Goal: Task Accomplishment & Management: Complete application form

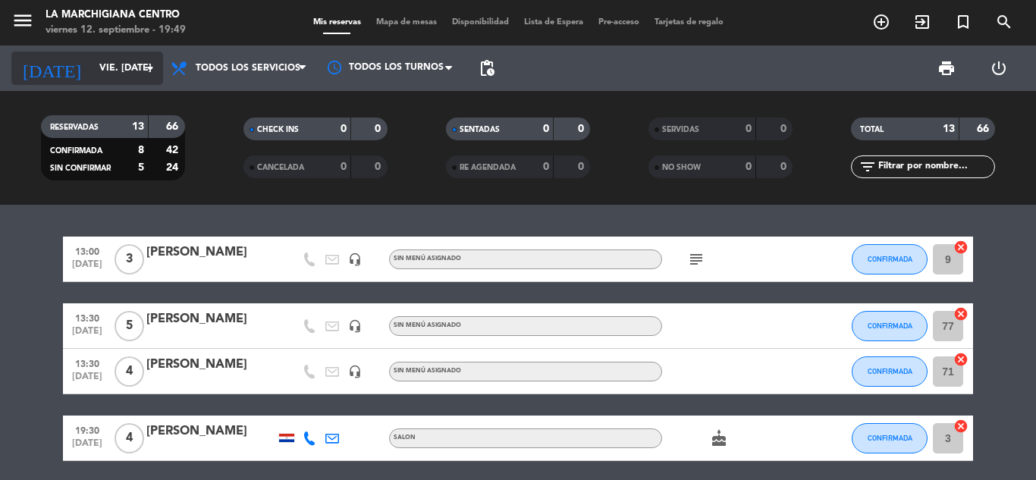
click at [152, 68] on icon "arrow_drop_down" at bounding box center [150, 68] width 18 height 18
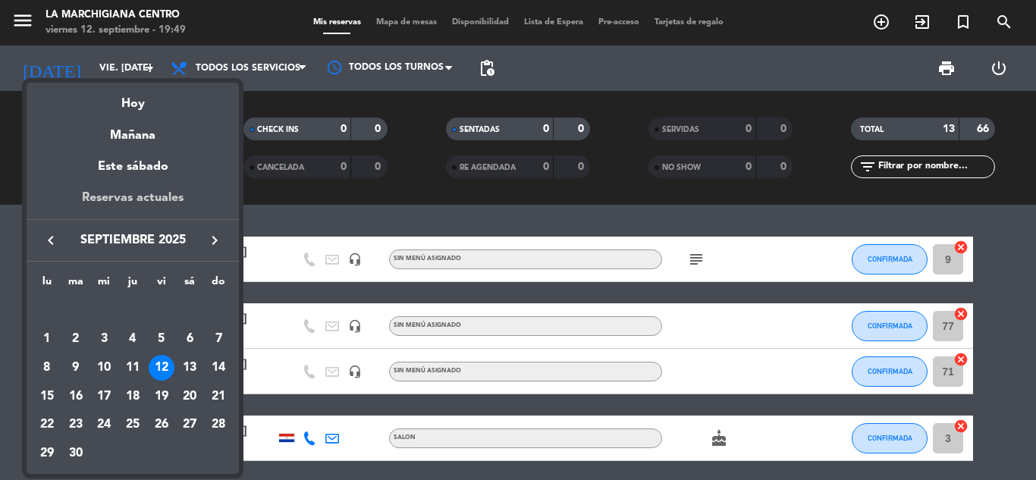
click at [137, 190] on div "Reservas actuales" at bounding box center [133, 203] width 212 height 31
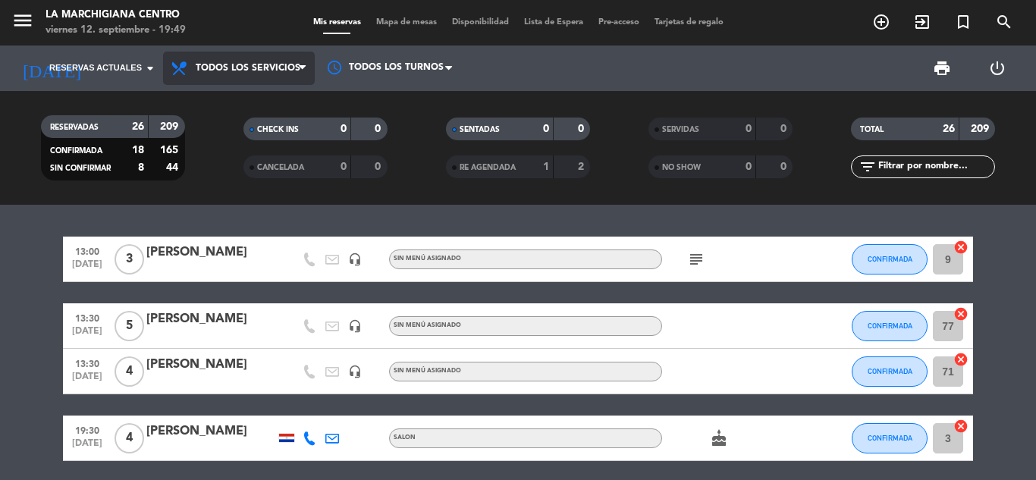
click at [300, 65] on icon at bounding box center [302, 68] width 7 height 12
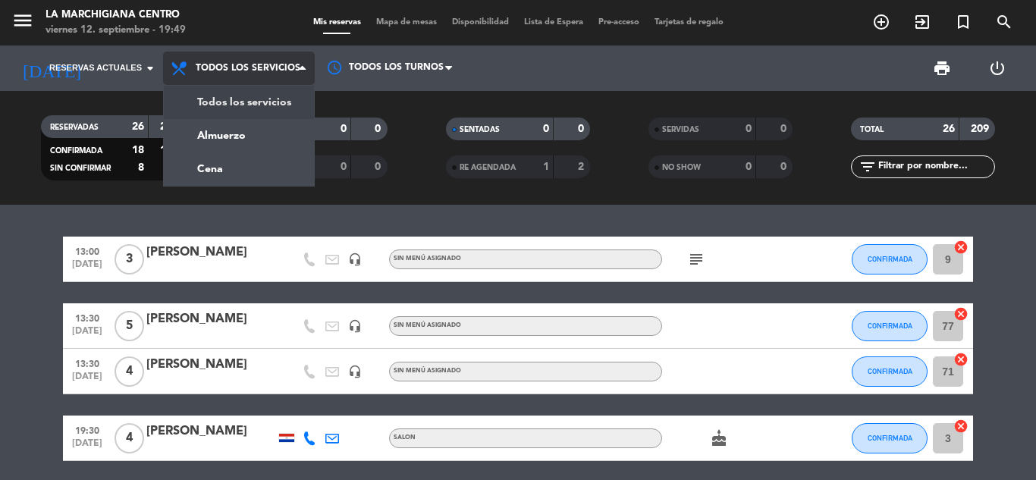
click at [260, 93] on div "menu La Marchigiana Centro viernes 12. septiembre - 19:49 Mis reservas Mapa de …" at bounding box center [518, 102] width 1036 height 205
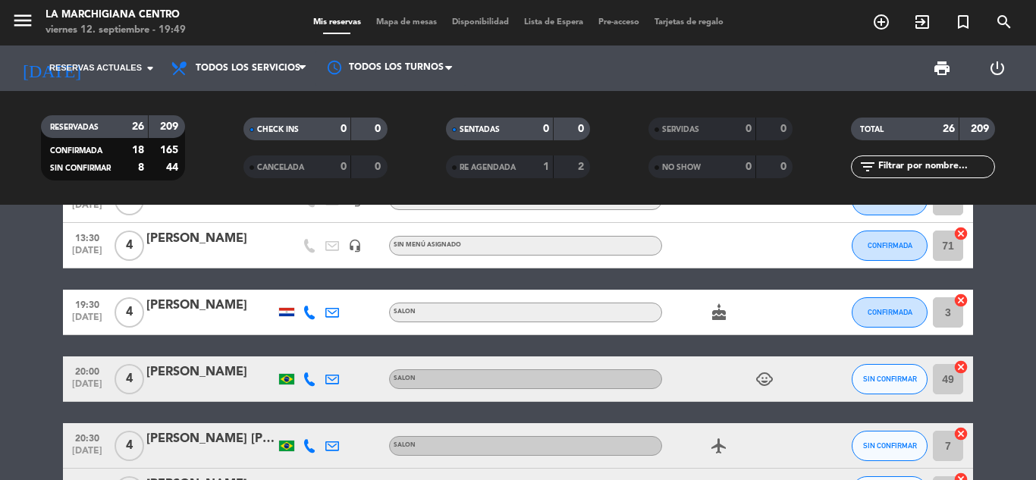
scroll to position [152, 0]
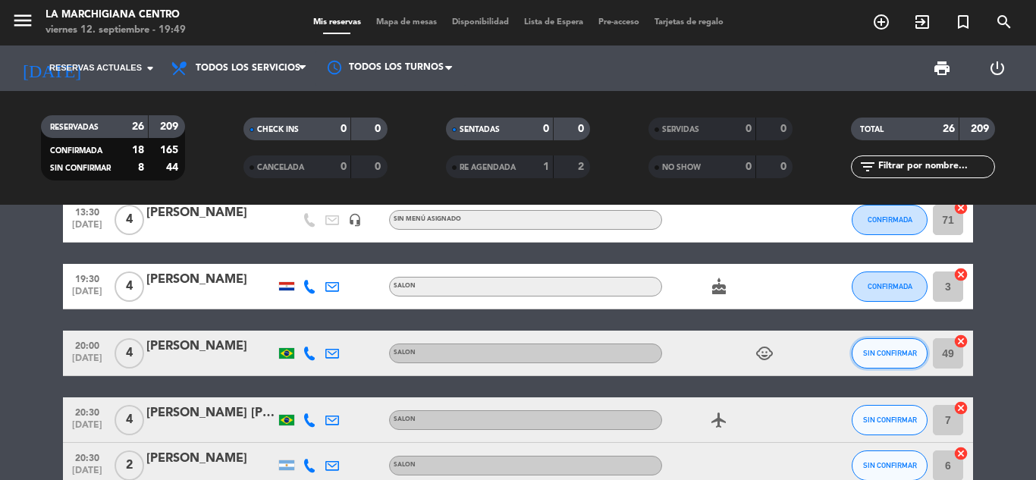
click at [884, 350] on span "SIN CONFIRMAR" at bounding box center [890, 353] width 54 height 8
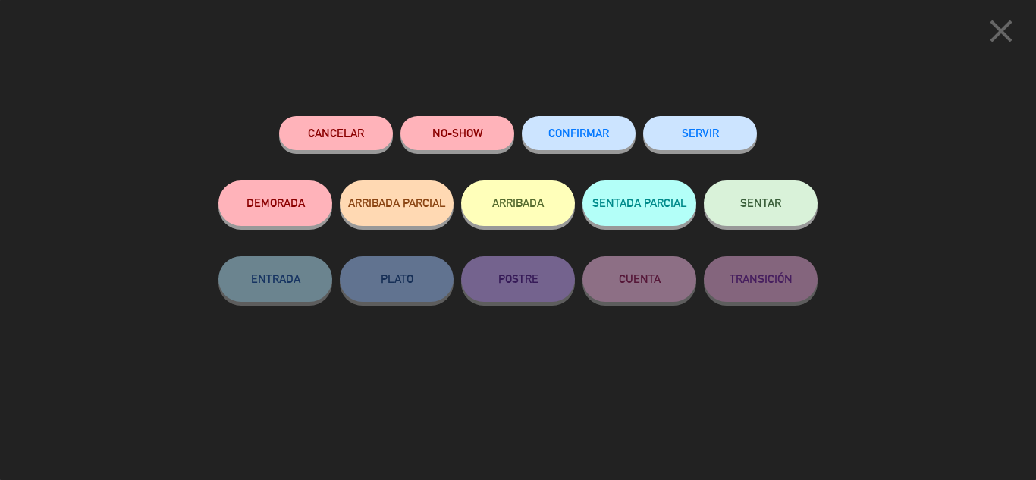
click at [599, 144] on button "CONFIRMAR" at bounding box center [579, 133] width 114 height 34
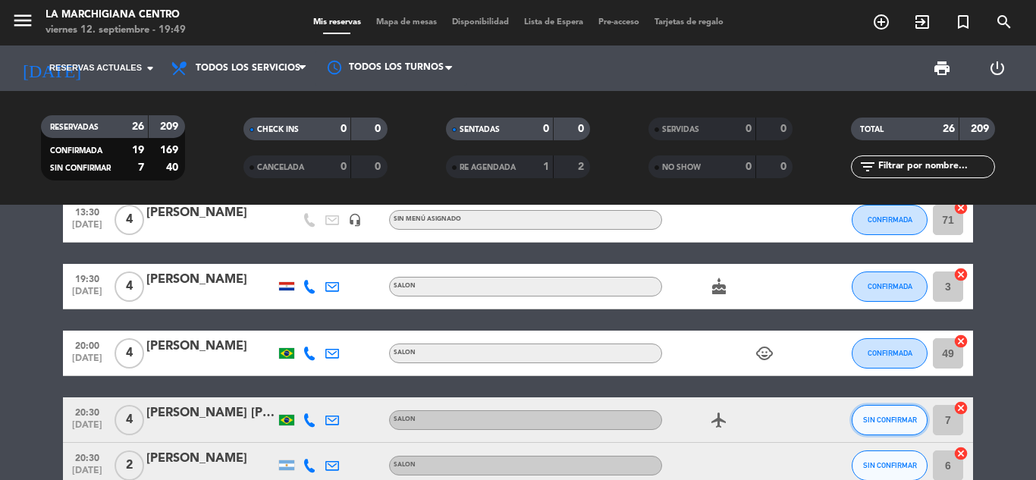
click at [884, 422] on span "SIN CONFIRMAR" at bounding box center [890, 419] width 54 height 8
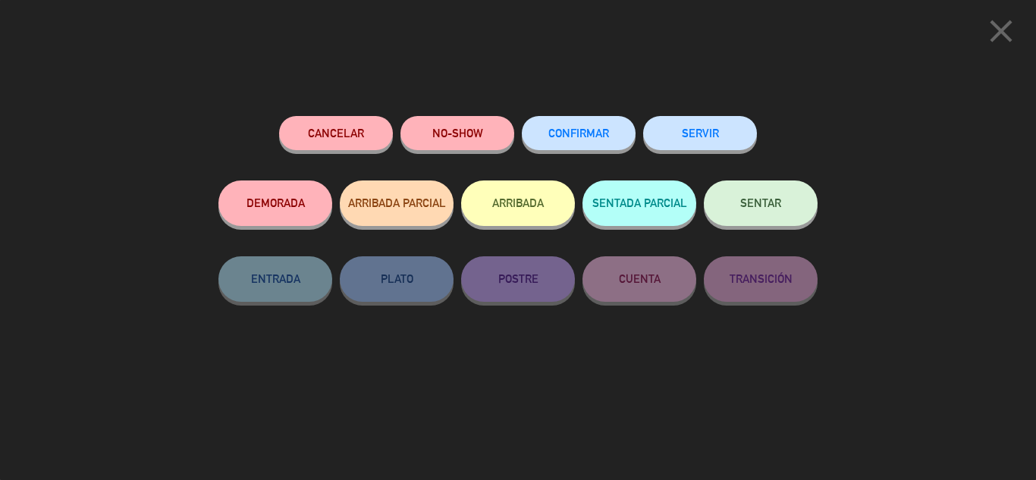
click at [579, 133] on span "CONFIRMAR" at bounding box center [578, 133] width 61 height 13
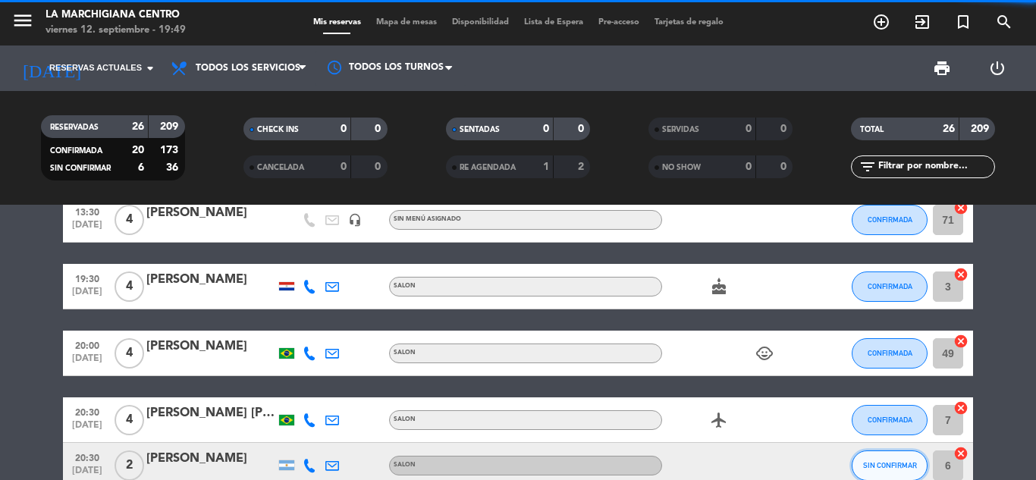
click at [883, 469] on span "SIN CONFIRMAR" at bounding box center [890, 465] width 54 height 8
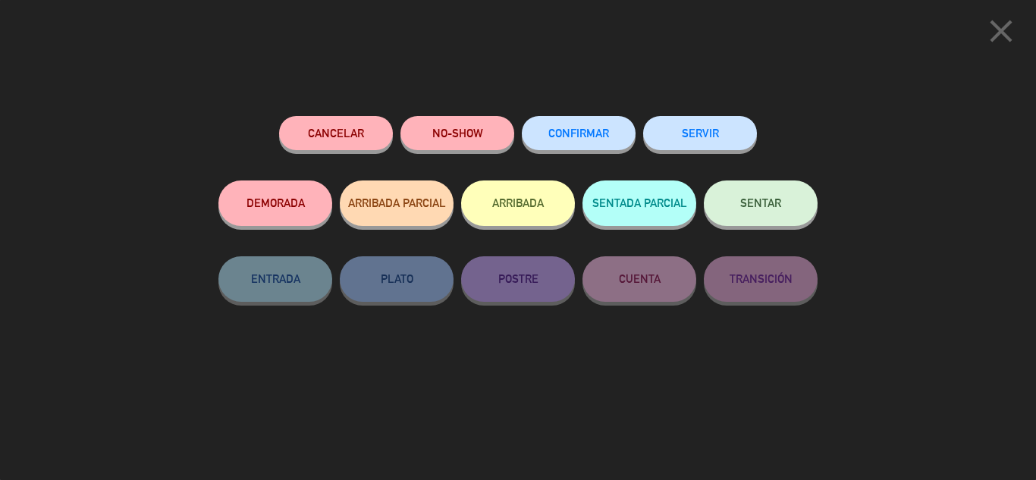
click at [594, 127] on button "CONFIRMAR" at bounding box center [579, 133] width 114 height 34
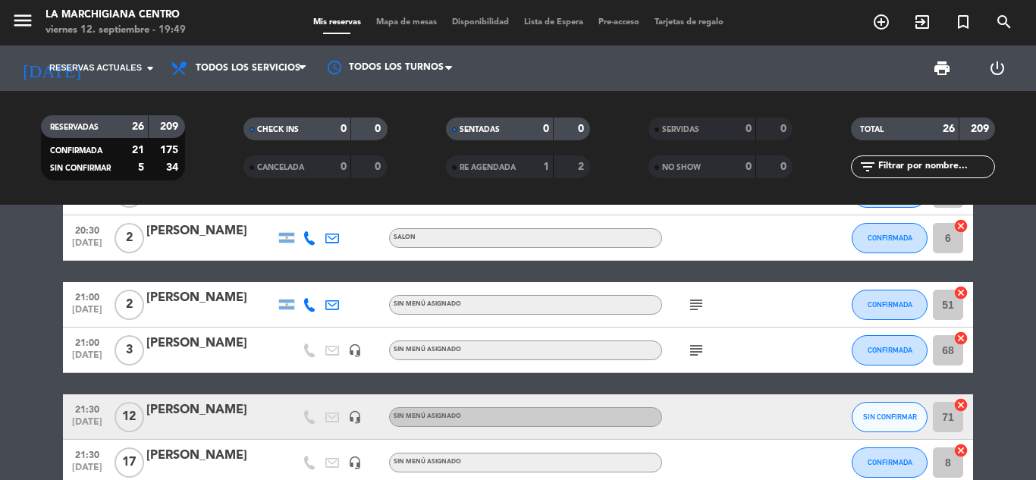
scroll to position [455, 0]
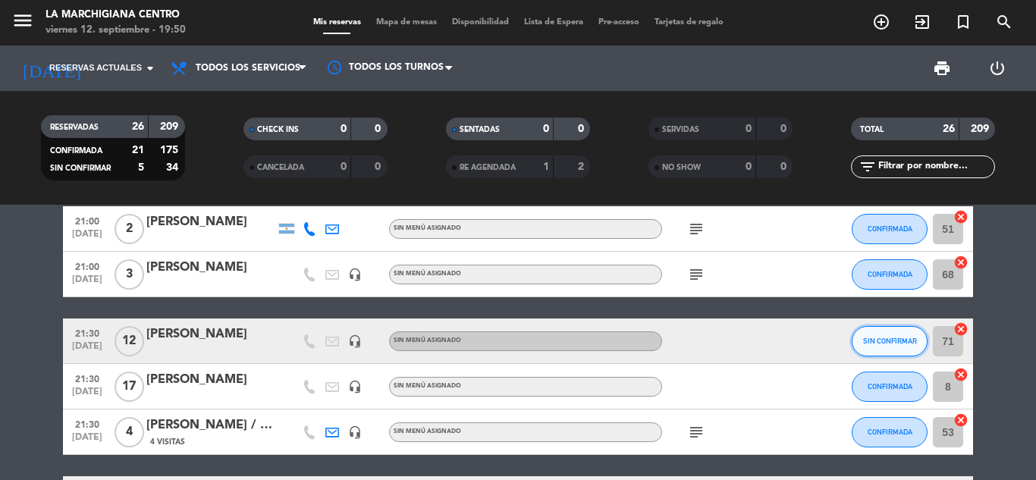
click at [879, 331] on button "SIN CONFIRMAR" at bounding box center [889, 341] width 76 height 30
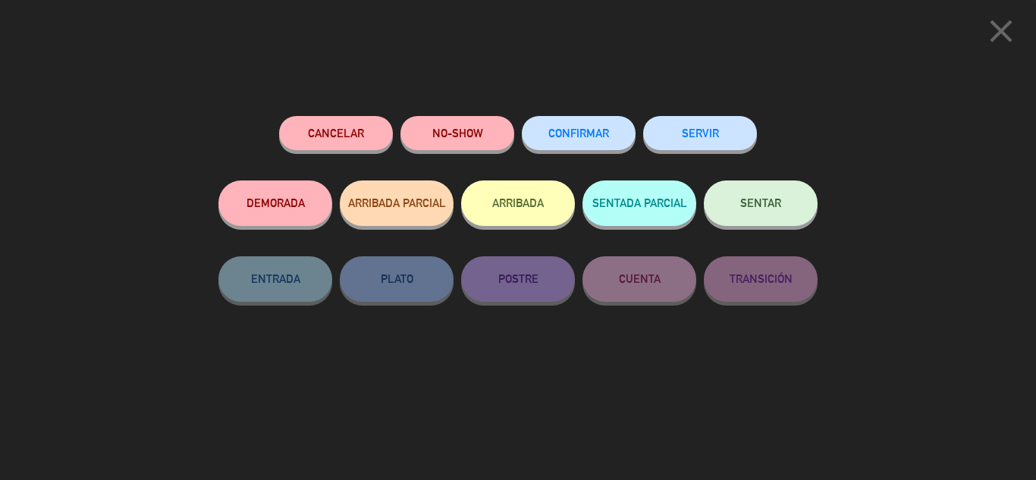
click at [580, 134] on span "CONFIRMAR" at bounding box center [578, 133] width 61 height 13
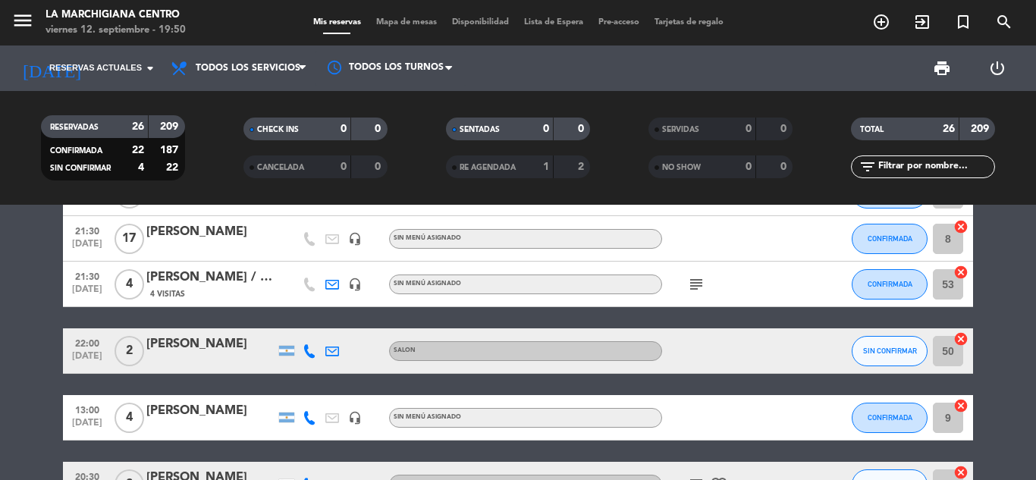
scroll to position [607, 0]
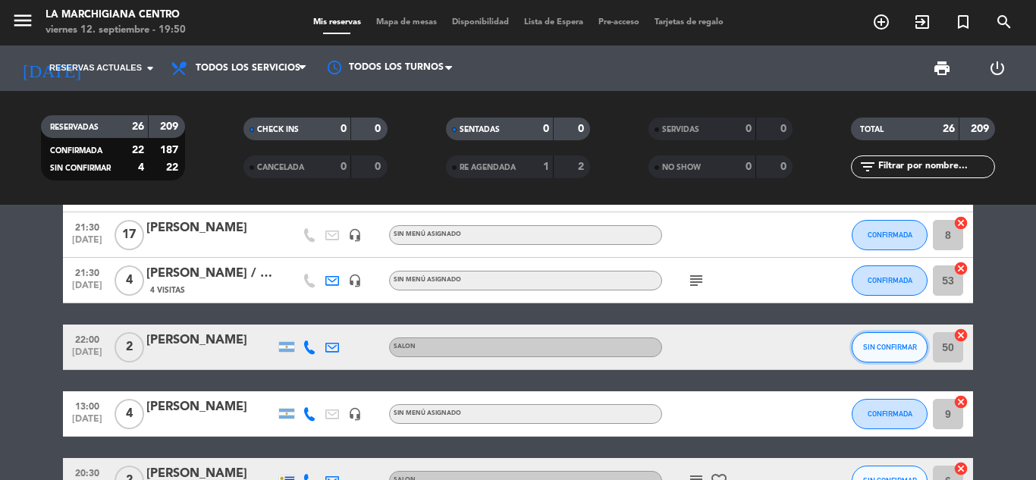
click at [900, 346] on span "SIN CONFIRMAR" at bounding box center [890, 347] width 54 height 8
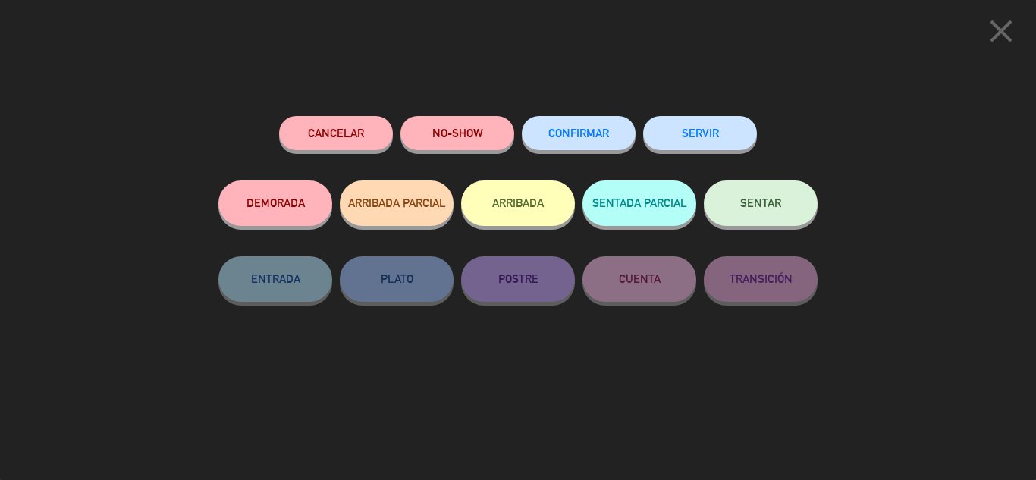
click at [564, 131] on span "CONFIRMAR" at bounding box center [578, 133] width 61 height 13
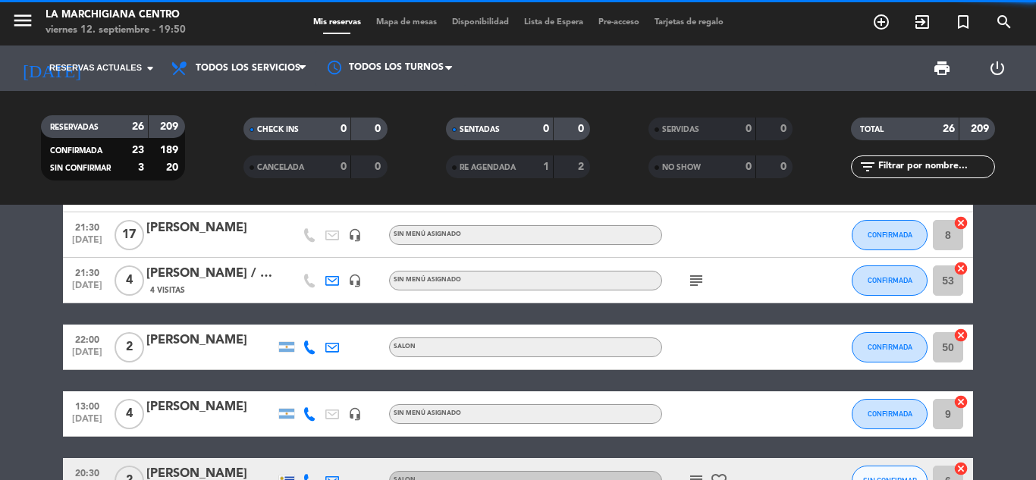
scroll to position [682, 0]
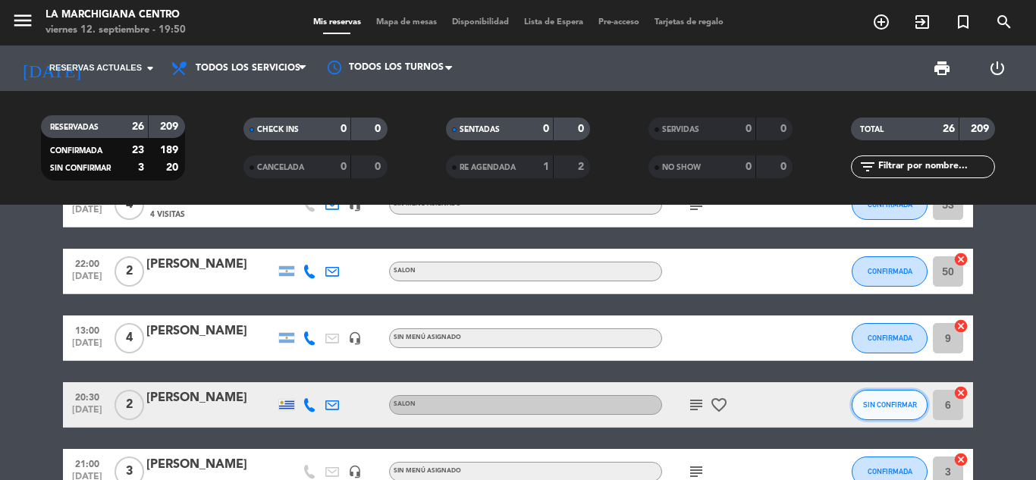
click at [898, 404] on span "SIN CONFIRMAR" at bounding box center [890, 404] width 54 height 8
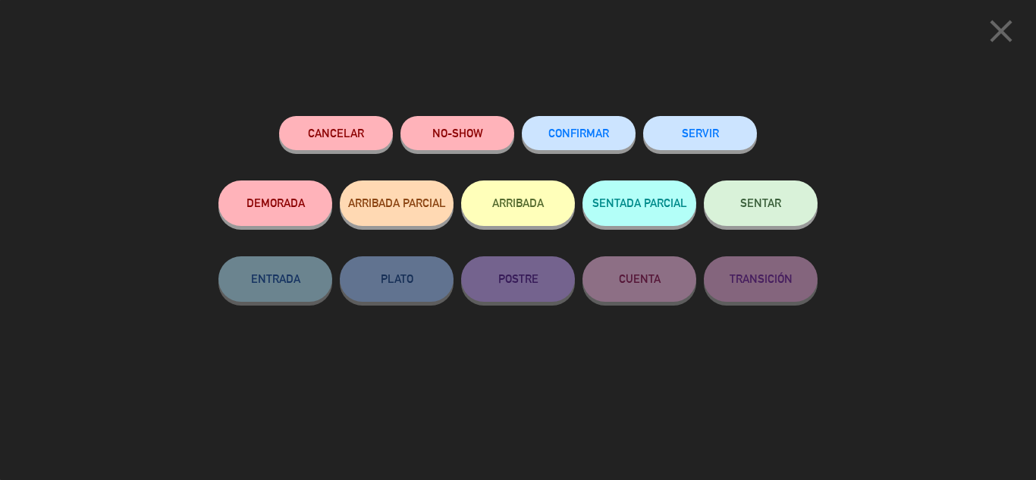
click at [570, 129] on span "CONFIRMAR" at bounding box center [578, 133] width 61 height 13
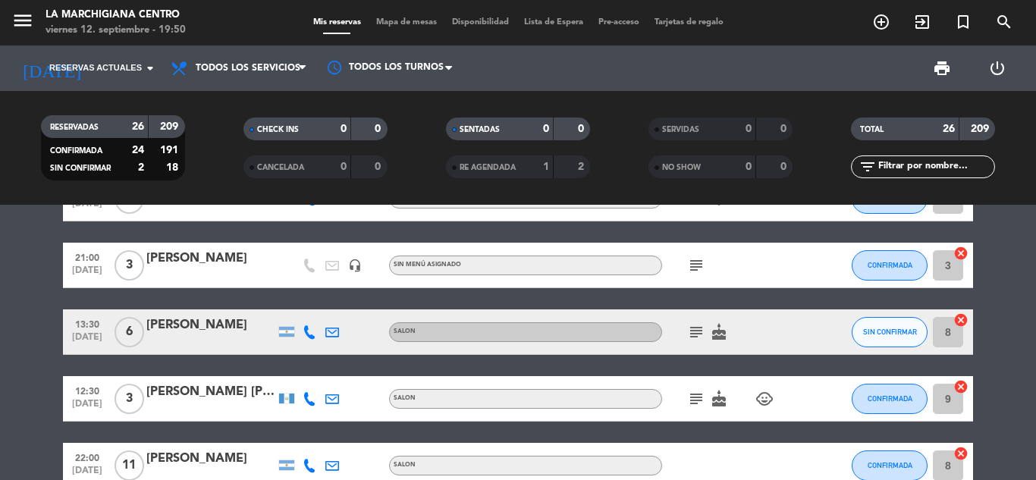
scroll to position [910, 0]
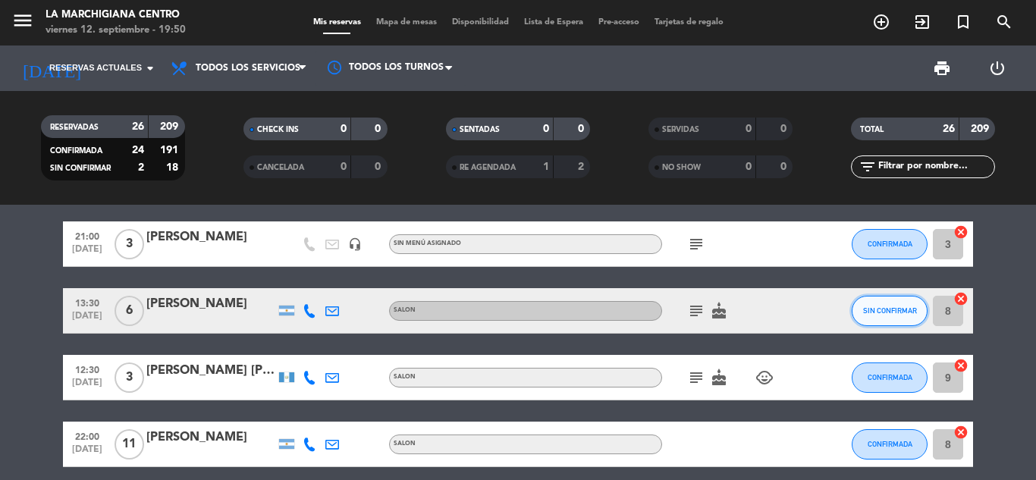
click at [890, 312] on span "SIN CONFIRMAR" at bounding box center [890, 310] width 54 height 8
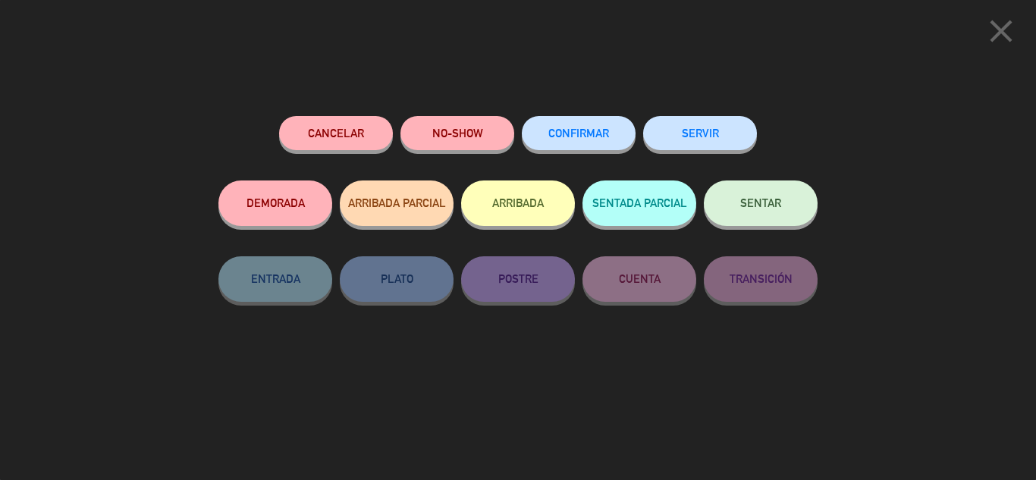
click at [597, 141] on button "CONFIRMAR" at bounding box center [579, 133] width 114 height 34
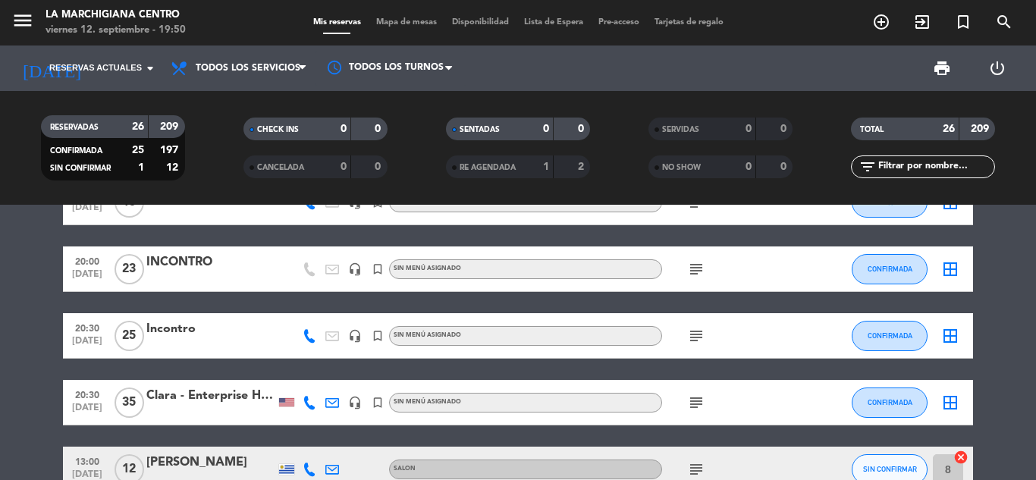
scroll to position [1289, 0]
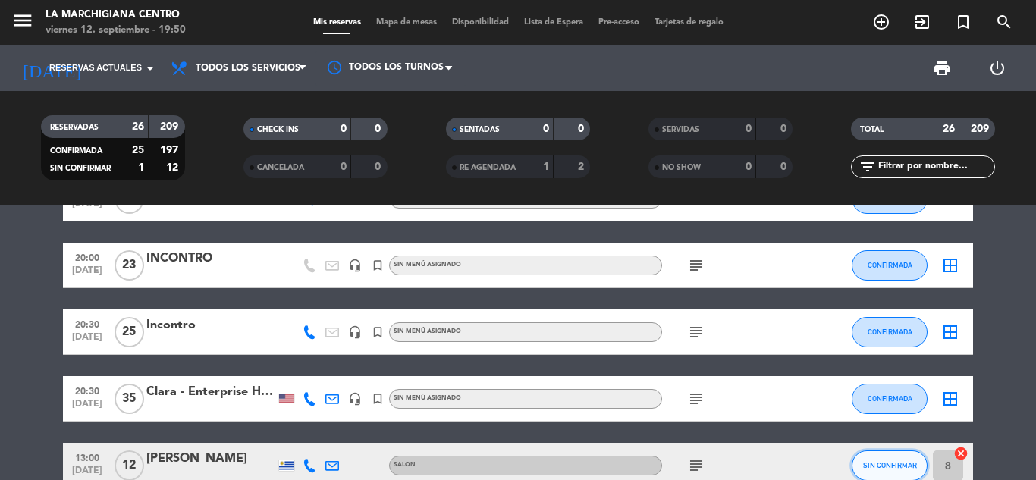
click at [898, 460] on button "SIN CONFIRMAR" at bounding box center [889, 465] width 76 height 30
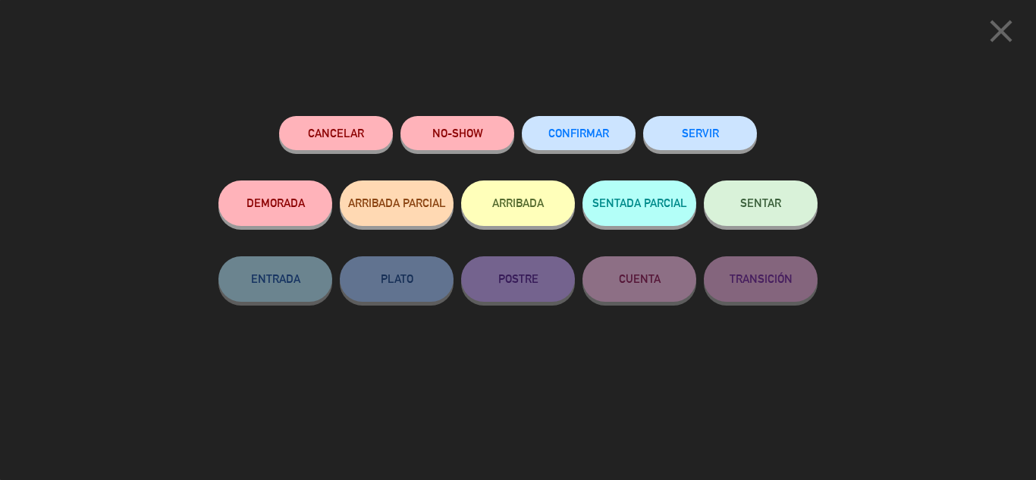
click at [592, 130] on span "CONFIRMAR" at bounding box center [578, 133] width 61 height 13
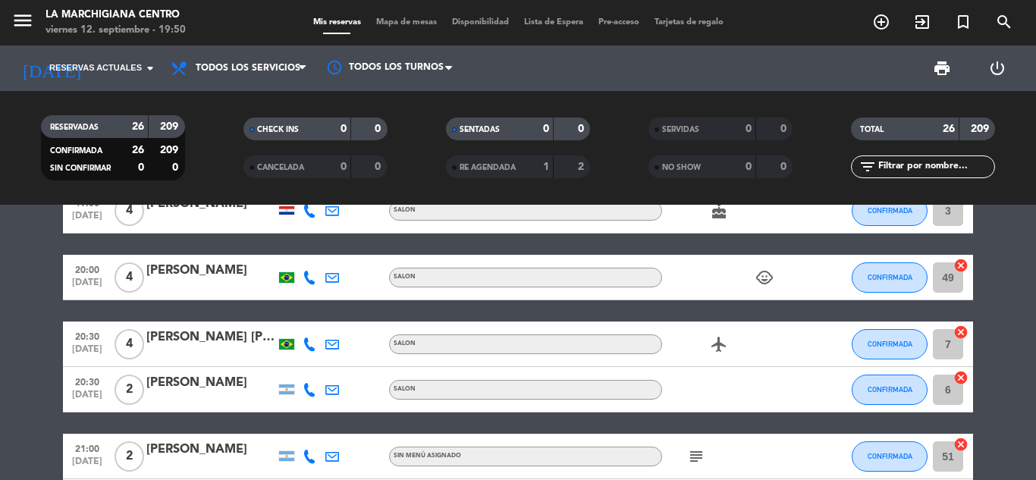
scroll to position [0, 0]
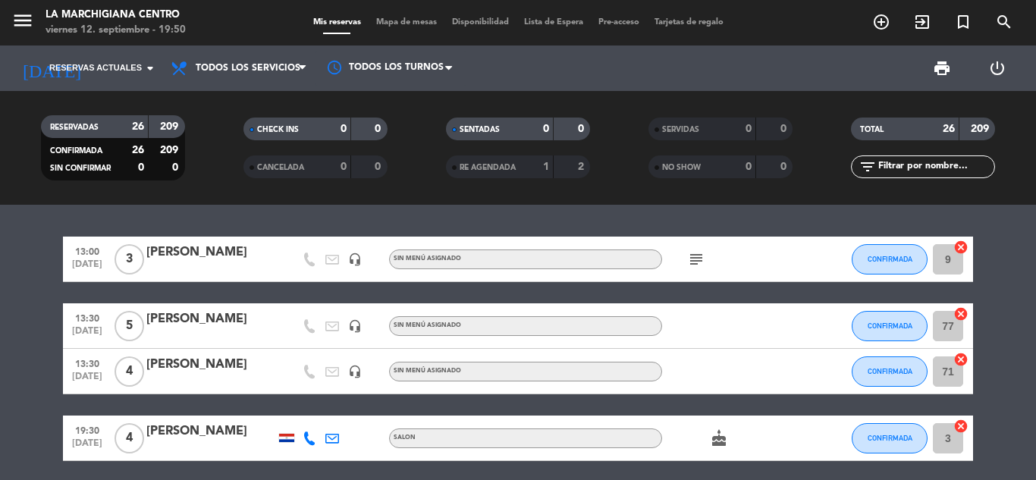
click at [688, 256] on icon "subject" at bounding box center [696, 259] width 18 height 18
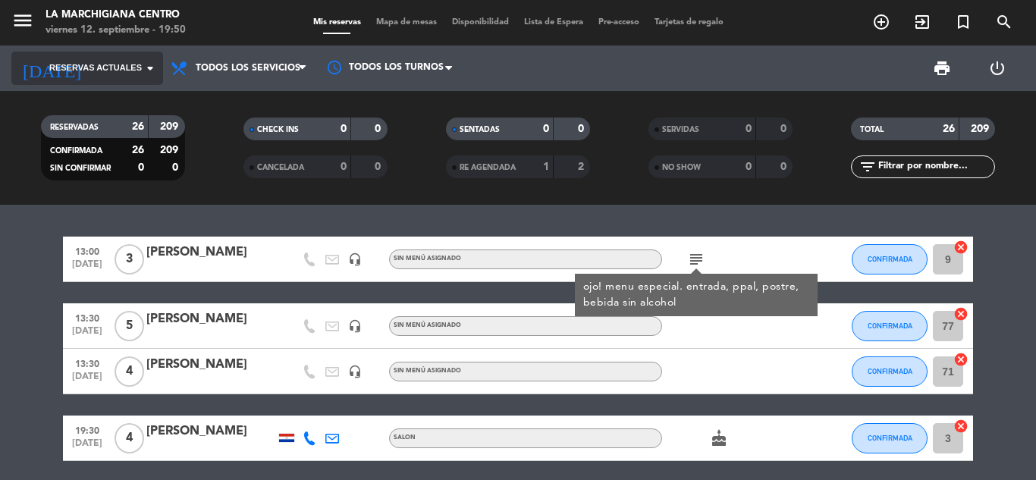
click at [146, 65] on icon "arrow_drop_down" at bounding box center [150, 68] width 18 height 18
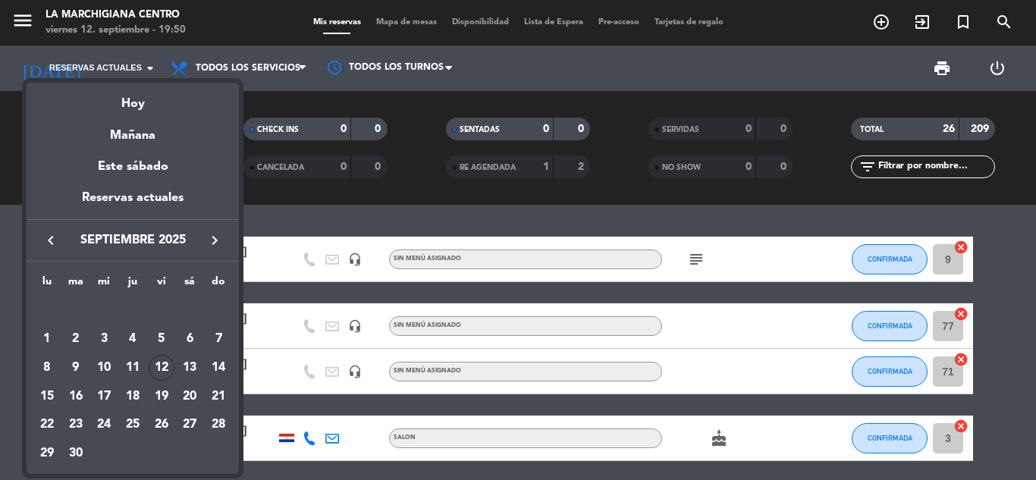
click at [133, 99] on div "Hoy" at bounding box center [133, 98] width 212 height 31
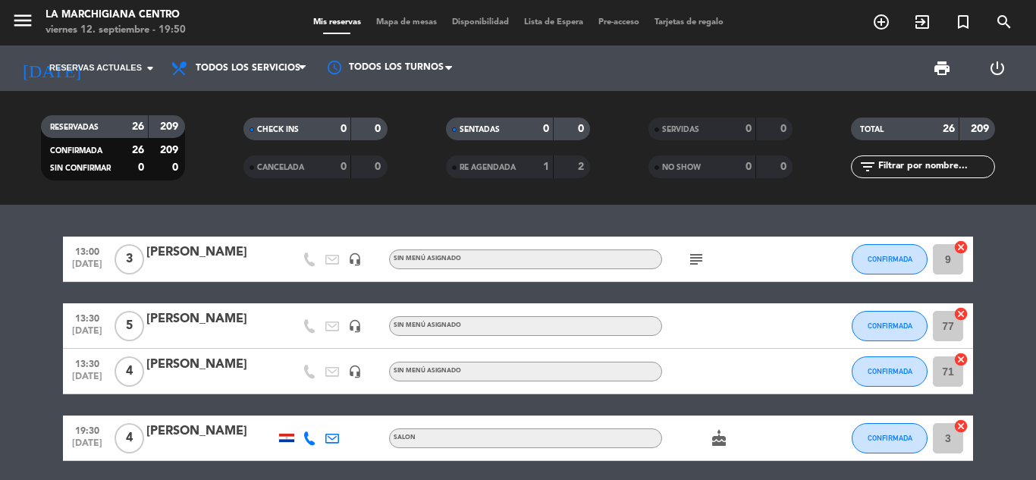
type input "vie. [DATE]"
click at [303, 62] on icon at bounding box center [302, 68] width 7 height 12
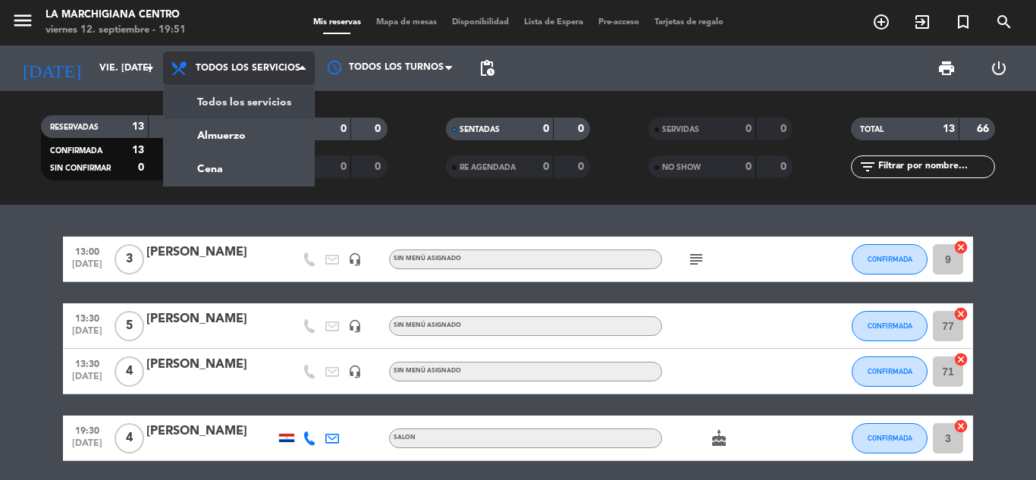
click at [303, 62] on icon at bounding box center [302, 68] width 7 height 12
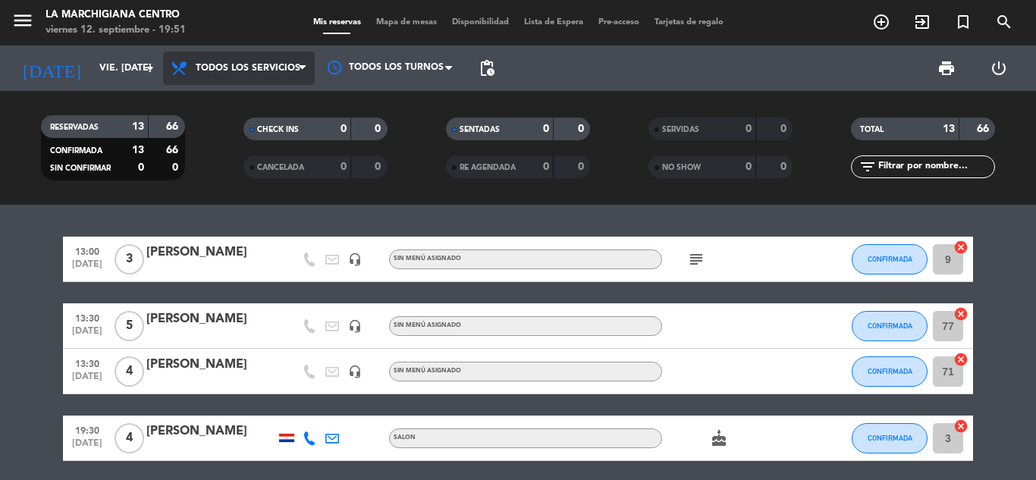
click at [304, 69] on icon at bounding box center [302, 68] width 7 height 12
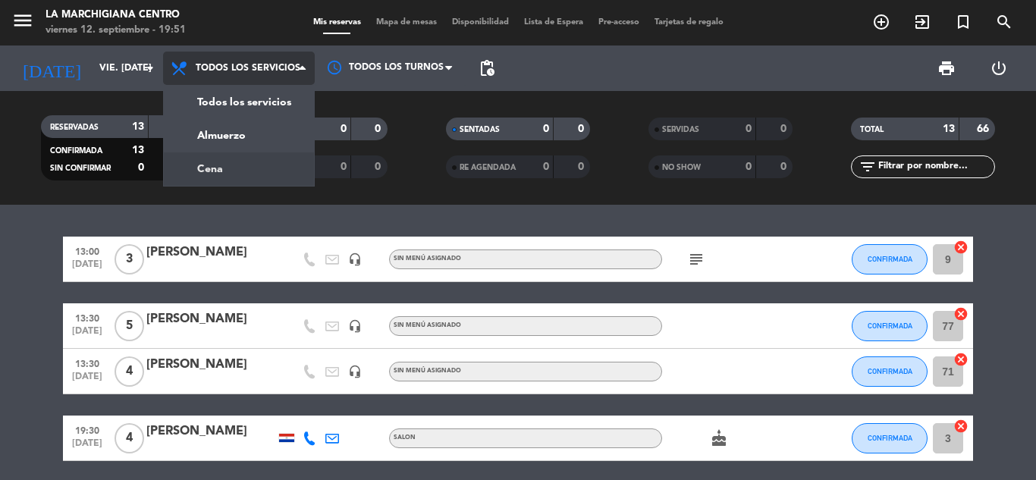
click at [206, 168] on div "menu La Marchigiana Centro viernes 12. septiembre - 19:51 Mis reservas Mapa de …" at bounding box center [518, 102] width 1036 height 205
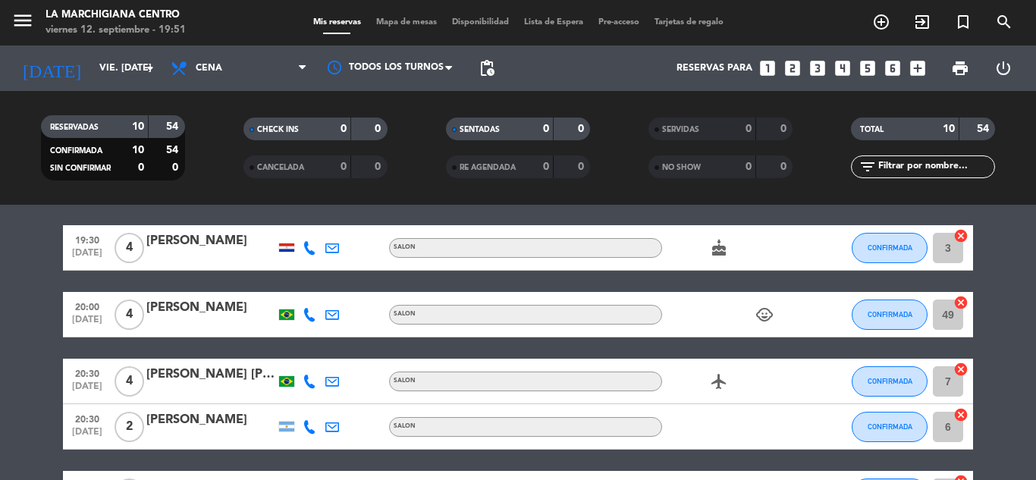
scroll to position [76, 0]
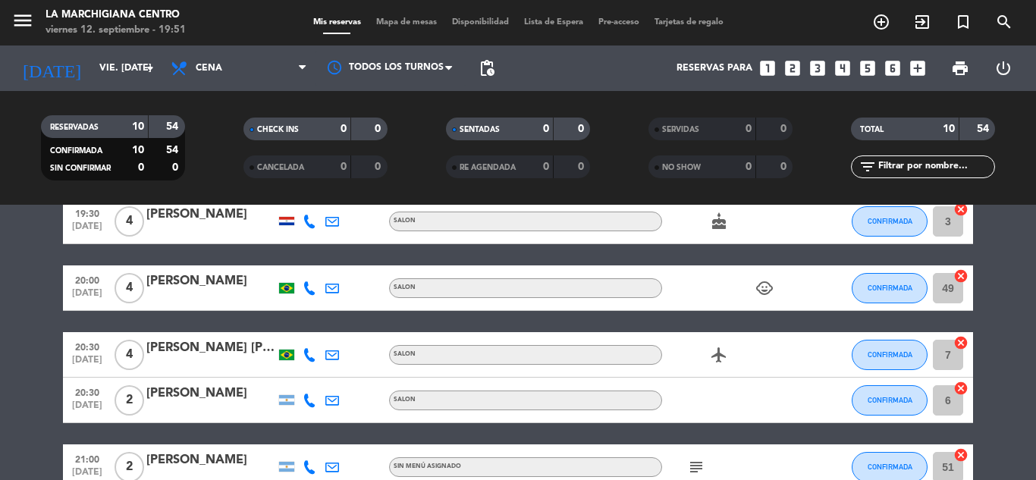
click at [770, 289] on icon "child_care" at bounding box center [764, 288] width 18 height 18
click at [716, 359] on icon "airplanemode_active" at bounding box center [719, 355] width 18 height 18
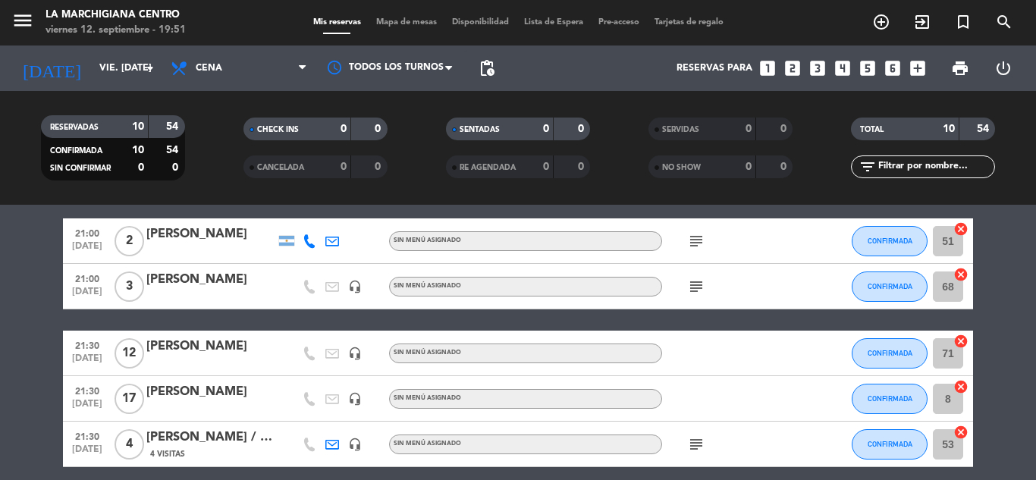
scroll to position [303, 0]
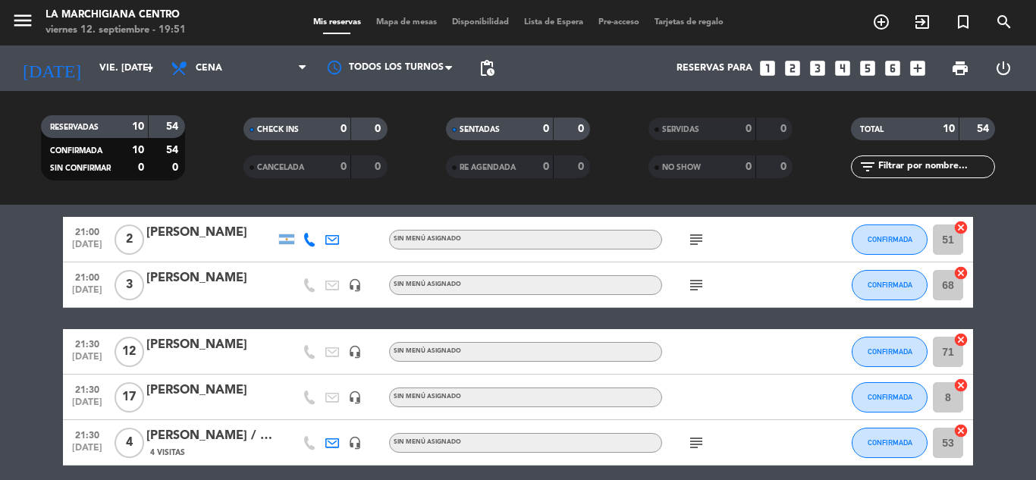
click at [690, 444] on icon "subject" at bounding box center [696, 443] width 18 height 18
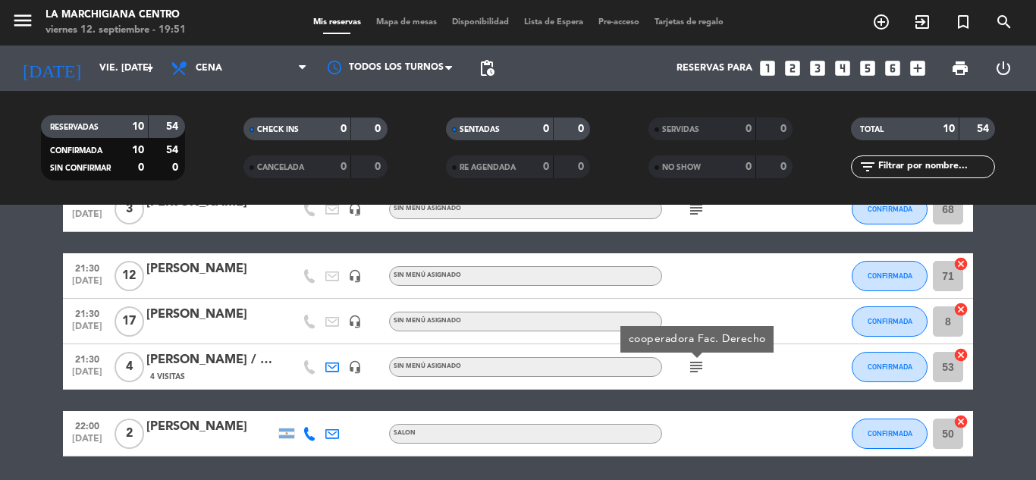
scroll to position [431, 0]
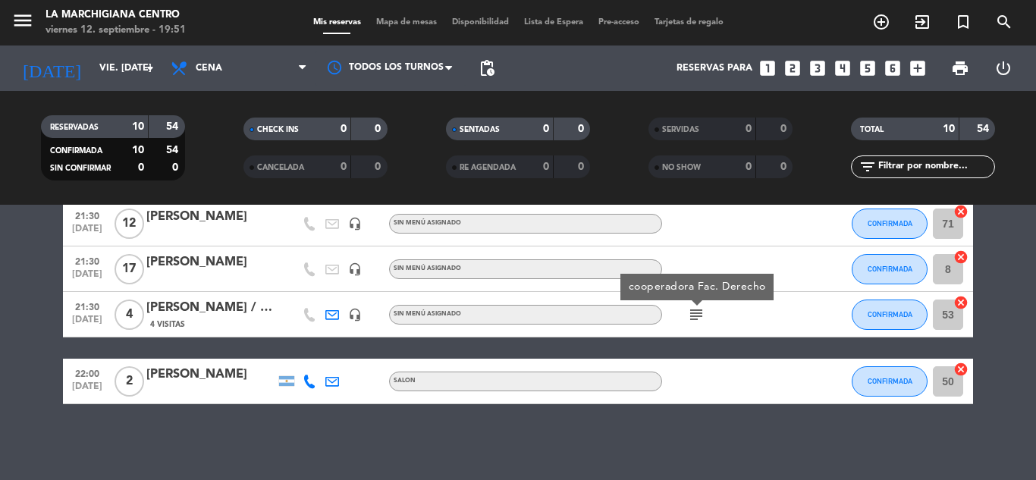
click at [690, 444] on div "No hay notas para este servicio. Haz clic para agregar una 19:30 [DATE] 4 [PERS…" at bounding box center [518, 342] width 1036 height 275
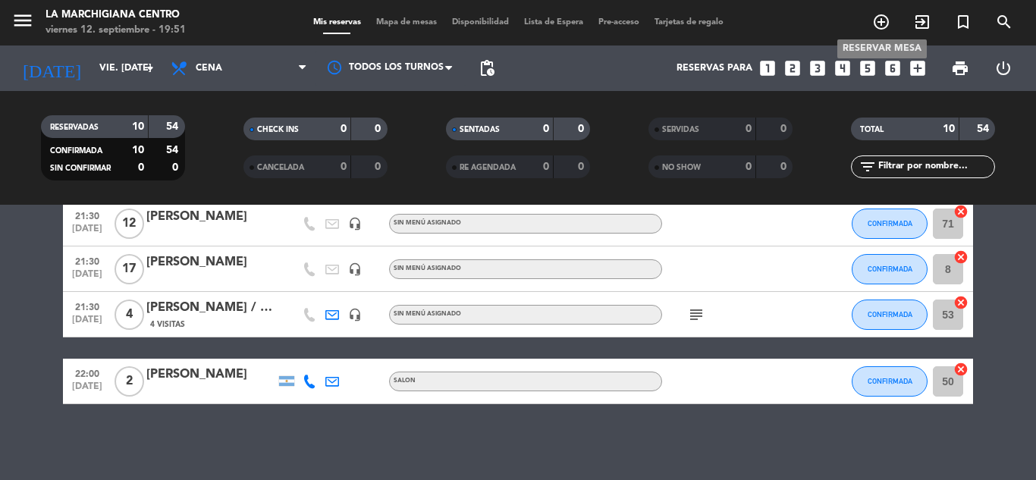
click at [885, 21] on icon "add_circle_outline" at bounding box center [881, 22] width 18 height 18
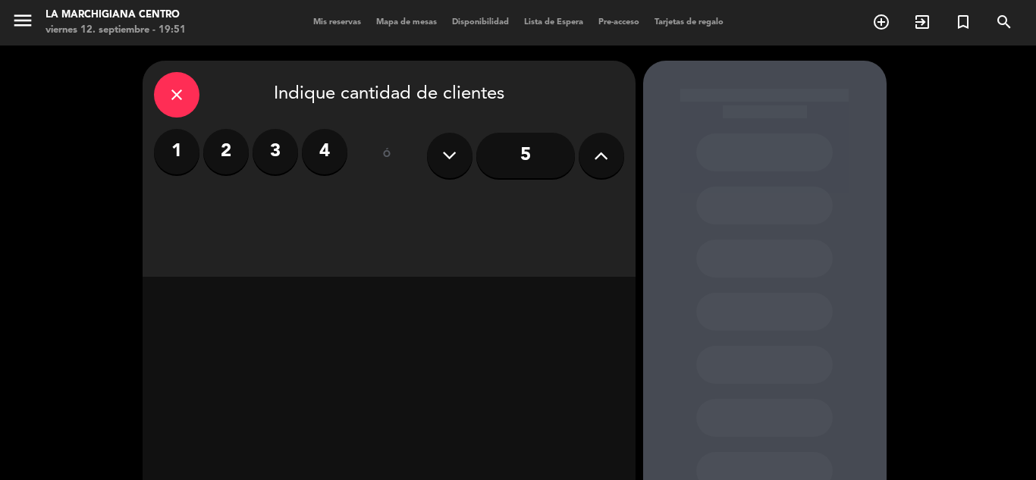
click at [221, 142] on label "2" at bounding box center [225, 151] width 45 height 45
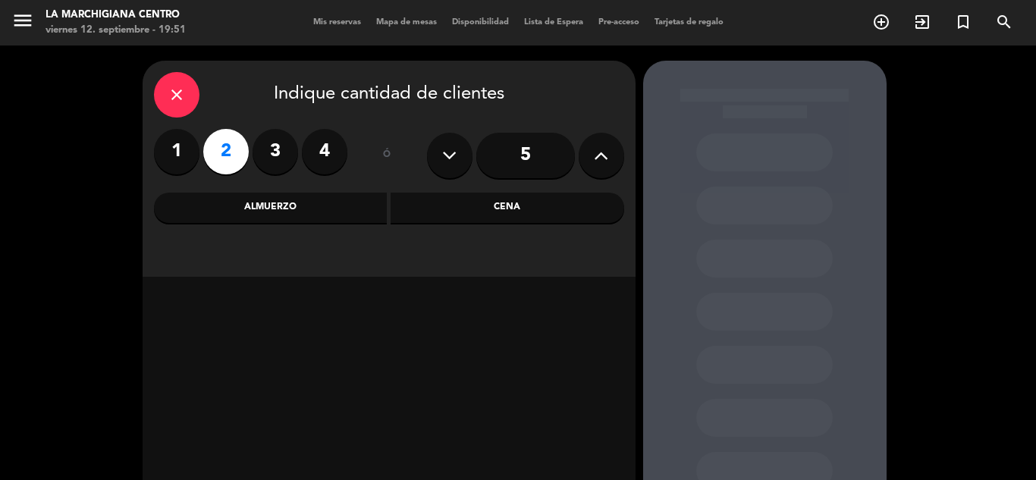
click at [234, 143] on label "2" at bounding box center [225, 151] width 45 height 45
click at [441, 205] on div "Cena" at bounding box center [507, 208] width 234 height 30
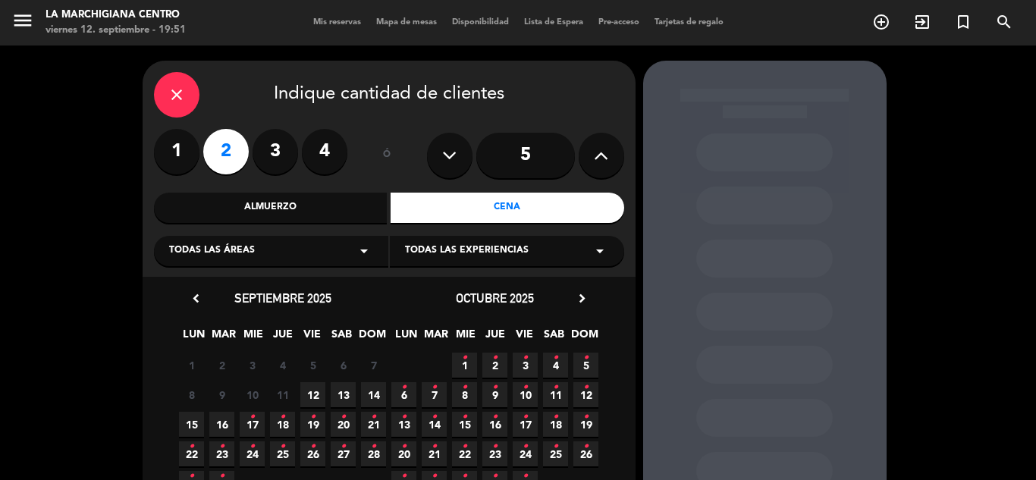
click at [311, 387] on span "12" at bounding box center [312, 394] width 25 height 25
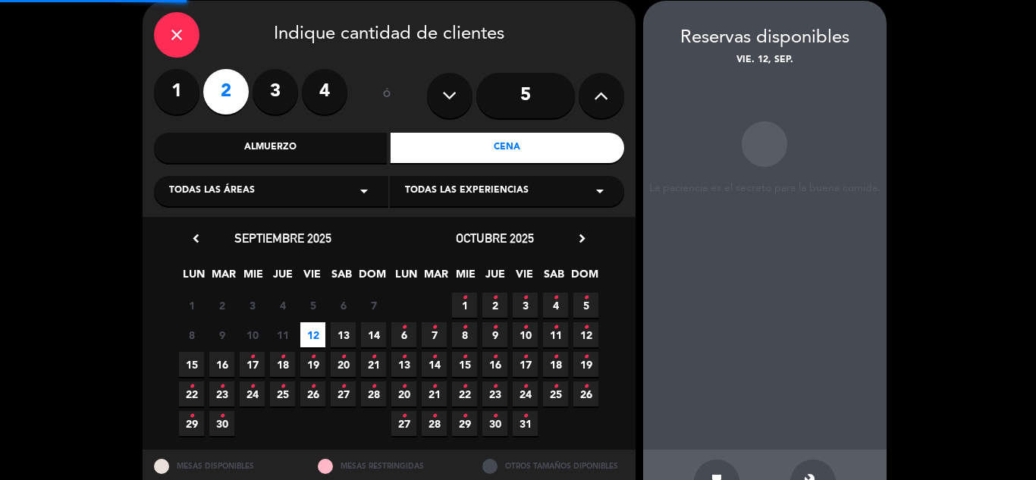
scroll to position [61, 0]
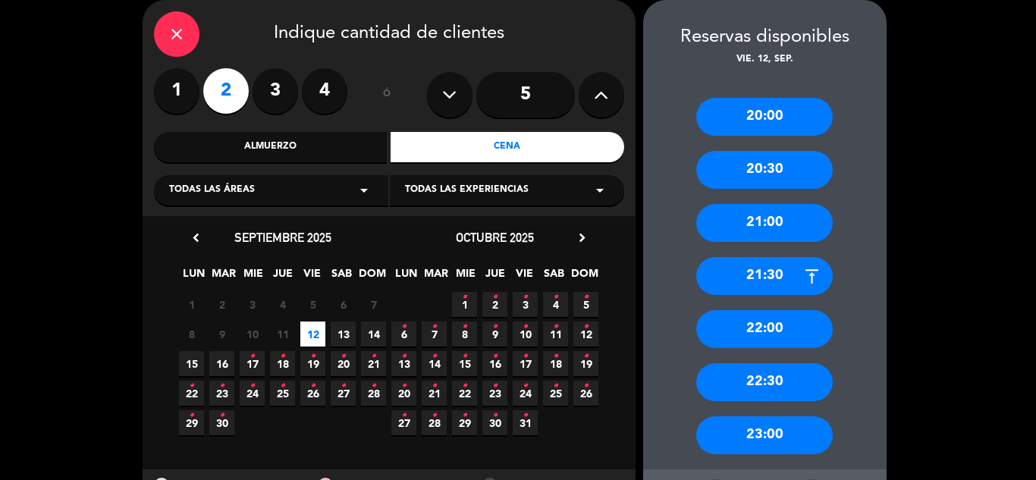
click at [769, 271] on div "21:30" at bounding box center [764, 276] width 136 height 38
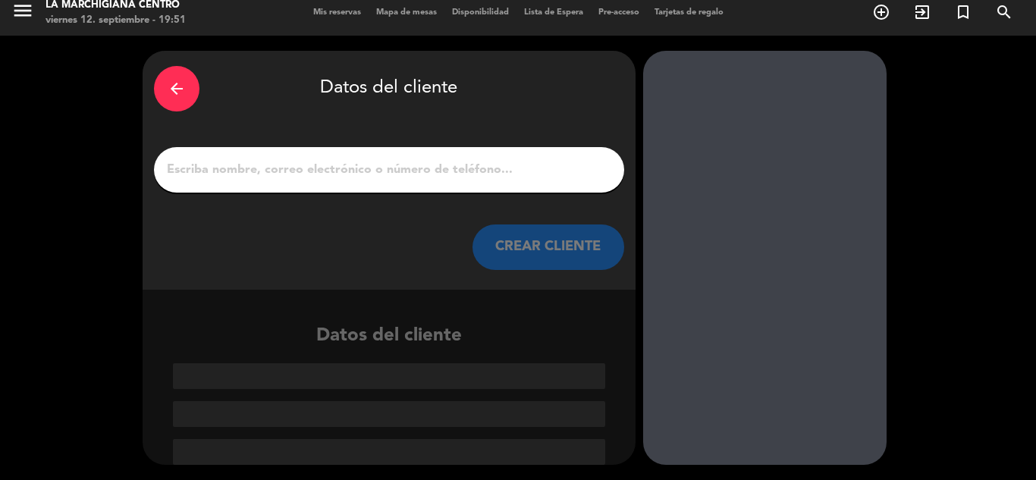
scroll to position [10, 0]
click at [372, 168] on input "1" at bounding box center [388, 169] width 447 height 21
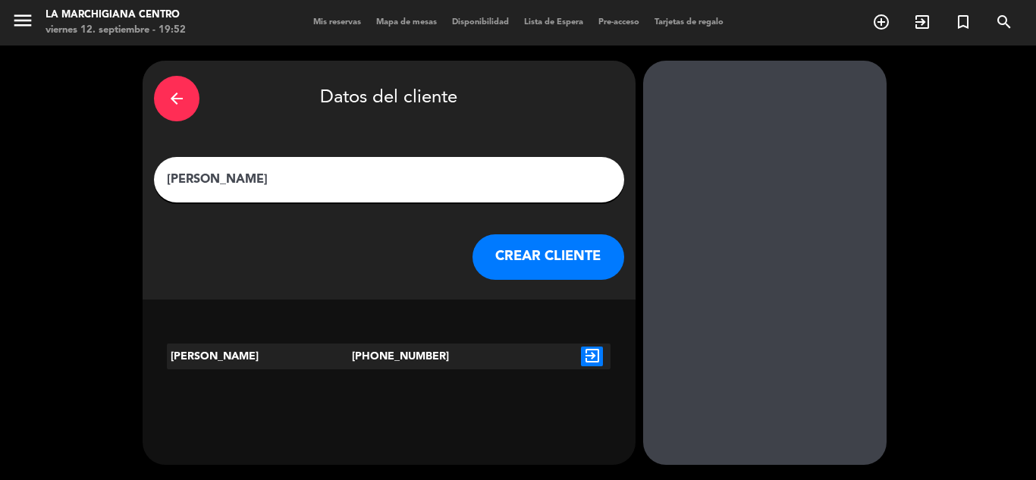
type input "[PERSON_NAME]"
click at [559, 265] on button "CREAR CLIENTE" at bounding box center [548, 256] width 152 height 45
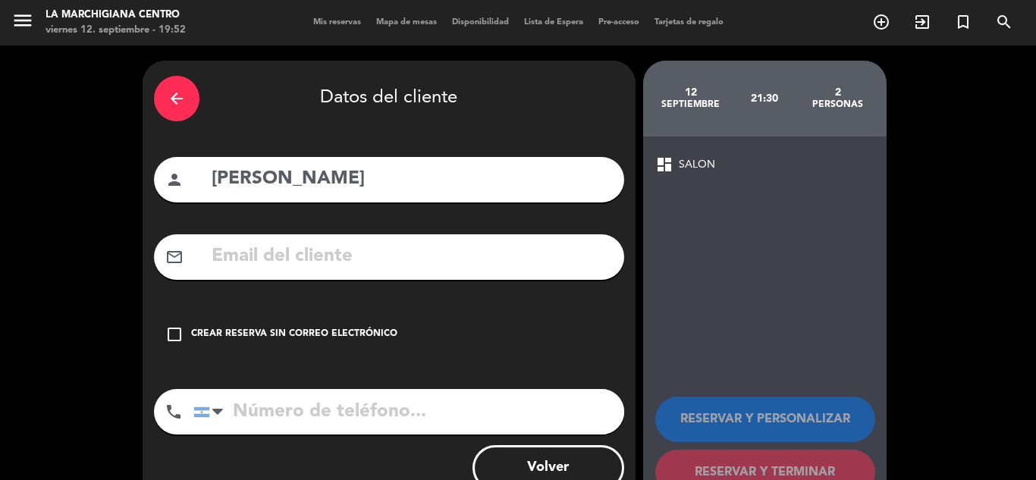
click at [239, 333] on div "Crear reserva sin correo electrónico" at bounding box center [294, 334] width 206 height 15
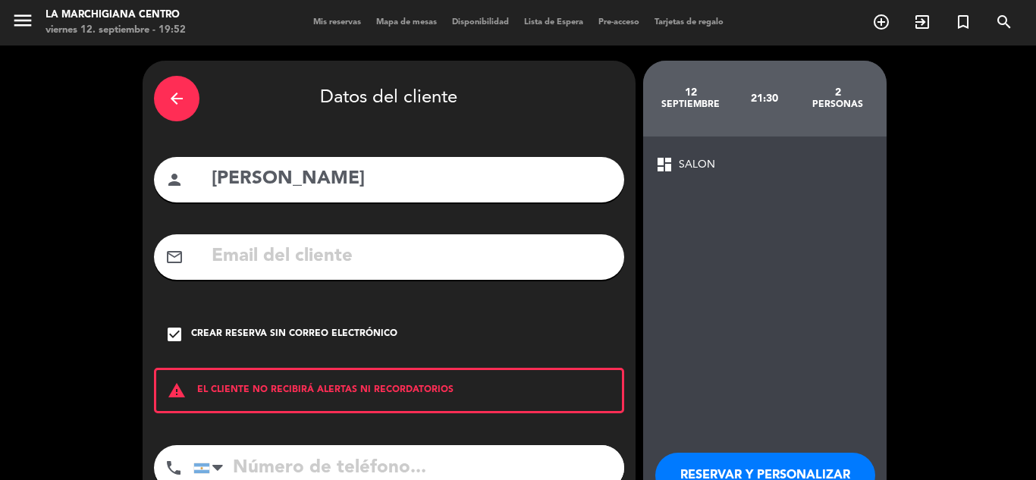
click at [252, 469] on input "tel" at bounding box center [408, 467] width 431 height 45
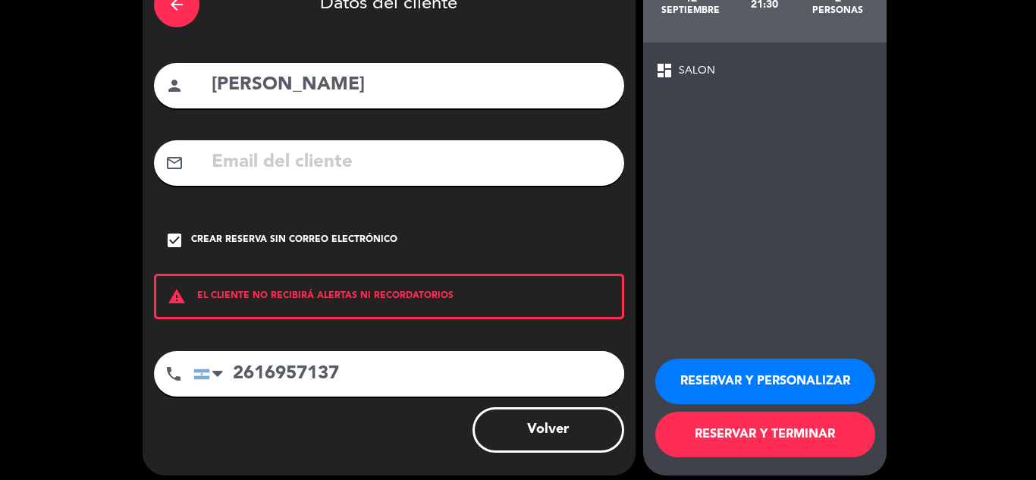
scroll to position [105, 0]
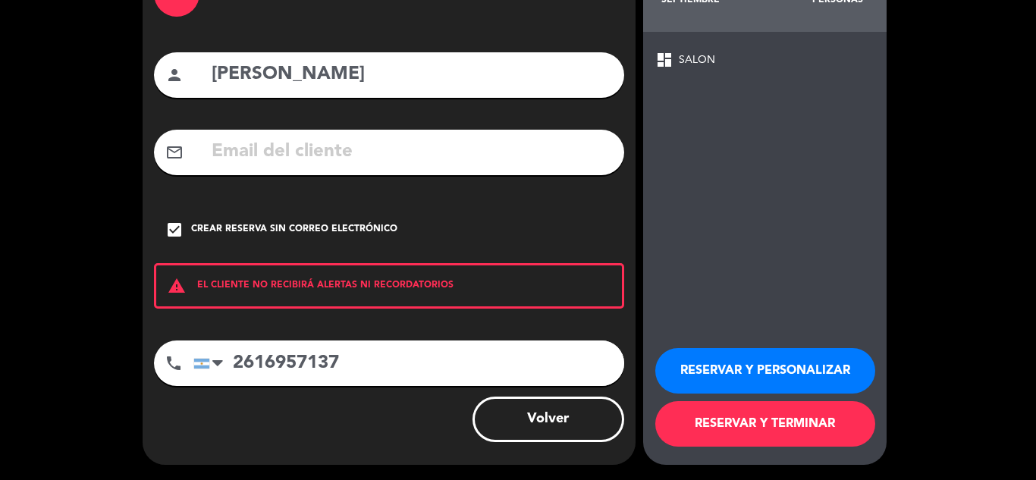
type input "2616957137"
click at [758, 414] on button "RESERVAR Y TERMINAR" at bounding box center [765, 423] width 220 height 45
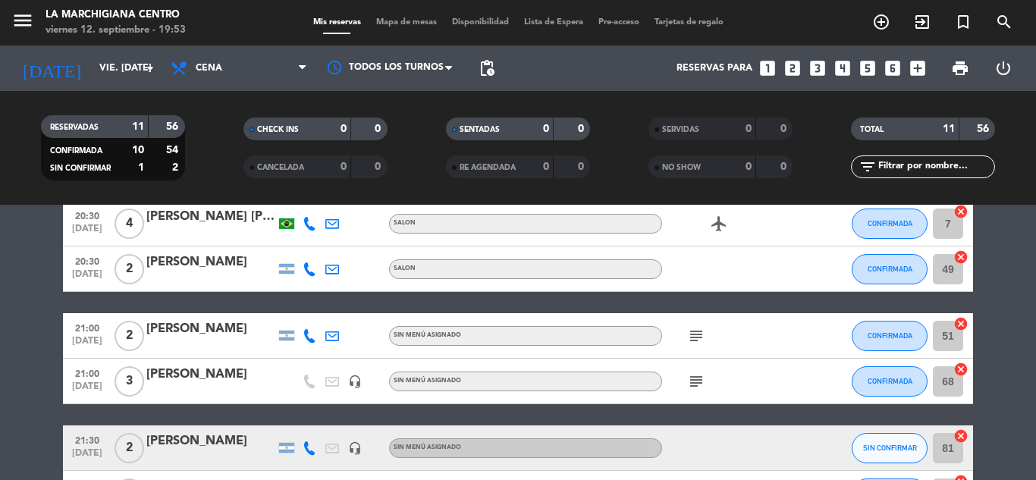
scroll to position [227, 0]
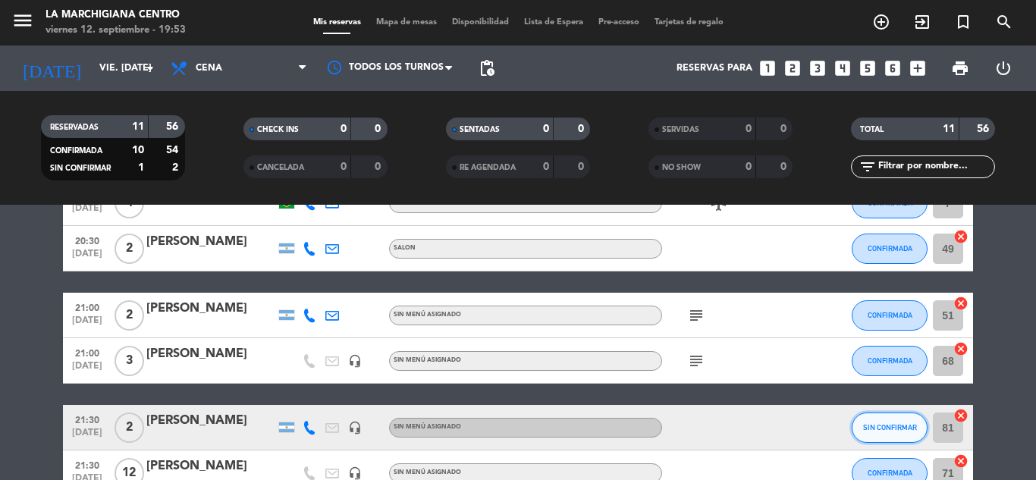
click at [886, 425] on span "SIN CONFIRMAR" at bounding box center [890, 427] width 54 height 8
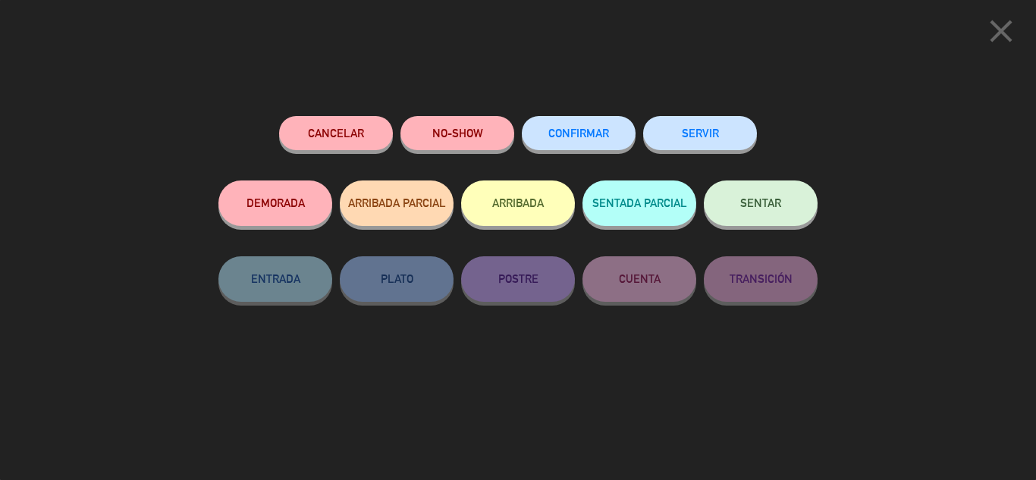
click at [573, 143] on button "CONFIRMAR" at bounding box center [579, 133] width 114 height 34
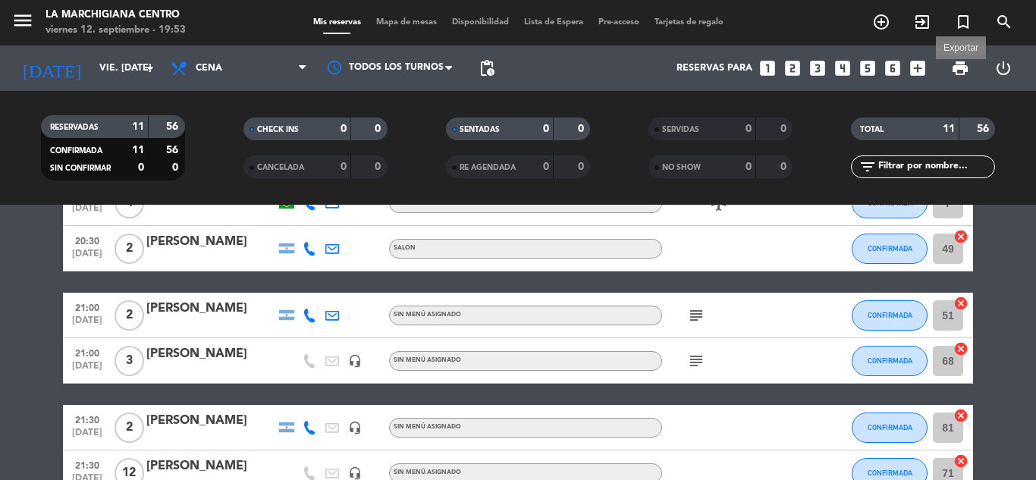
click at [958, 68] on span "print" at bounding box center [960, 68] width 18 height 18
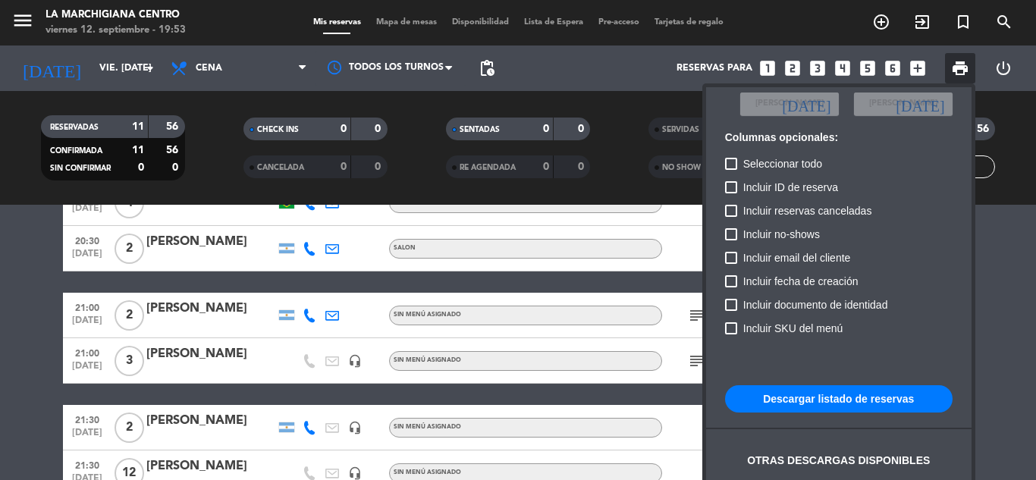
scroll to position [92, 0]
click at [814, 393] on button "Descargar listado de reservas" at bounding box center [838, 397] width 227 height 27
click at [882, 22] on div at bounding box center [518, 240] width 1036 height 480
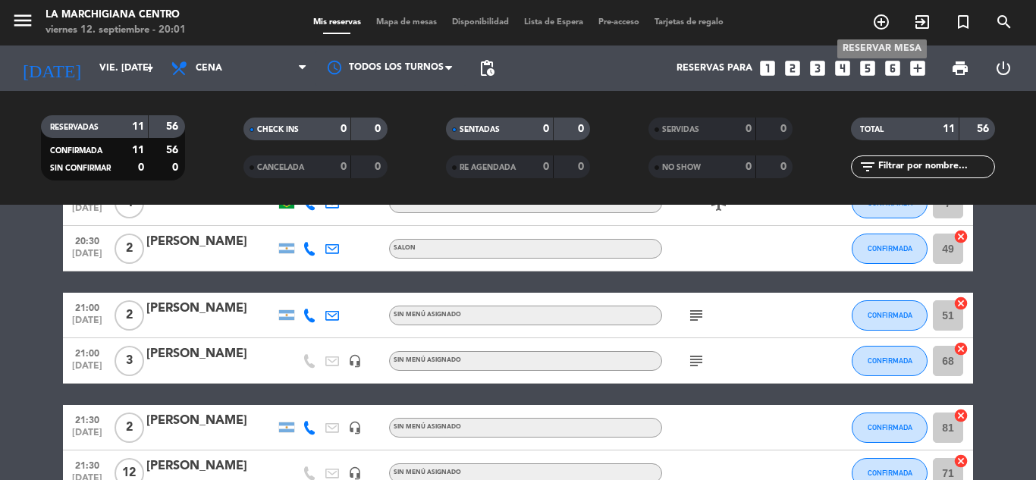
click at [882, 22] on icon "add_circle_outline" at bounding box center [881, 22] width 18 height 18
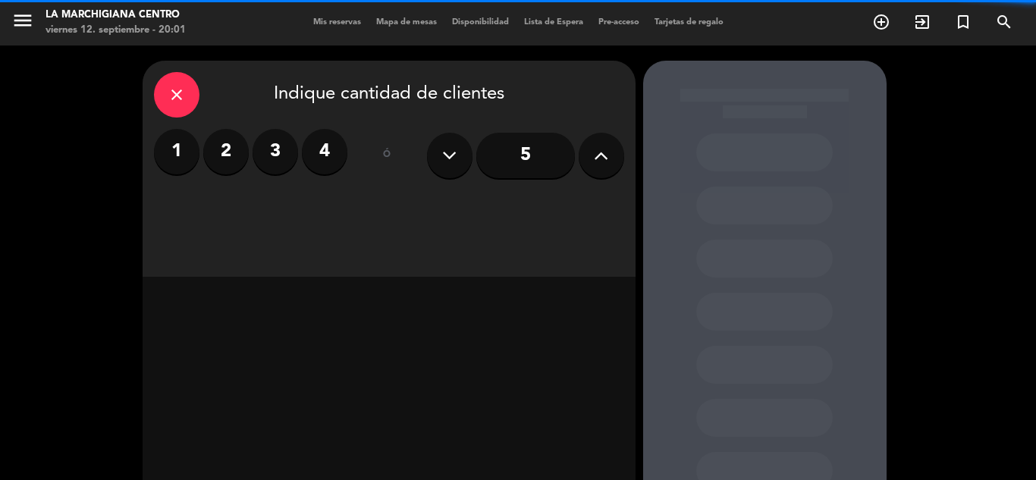
click at [222, 143] on label "2" at bounding box center [225, 151] width 45 height 45
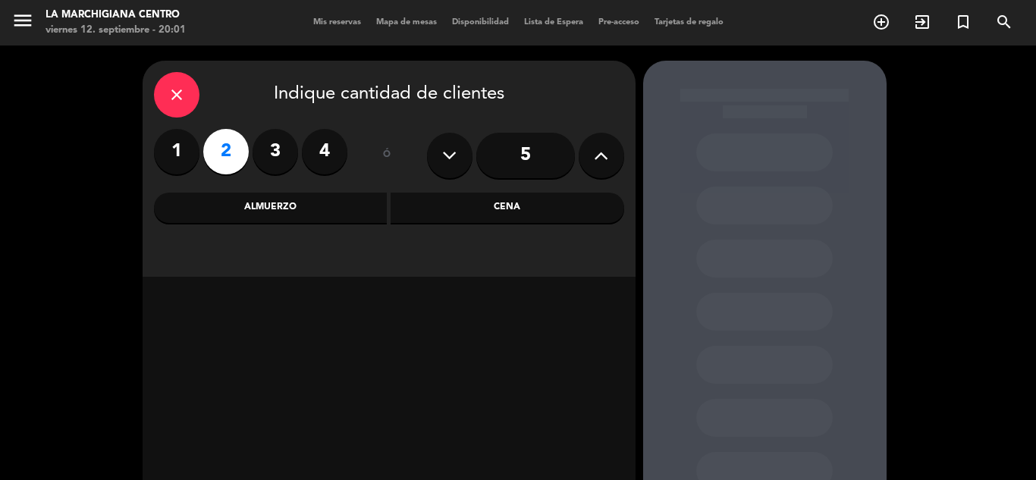
click at [276, 209] on div "Almuerzo" at bounding box center [271, 208] width 234 height 30
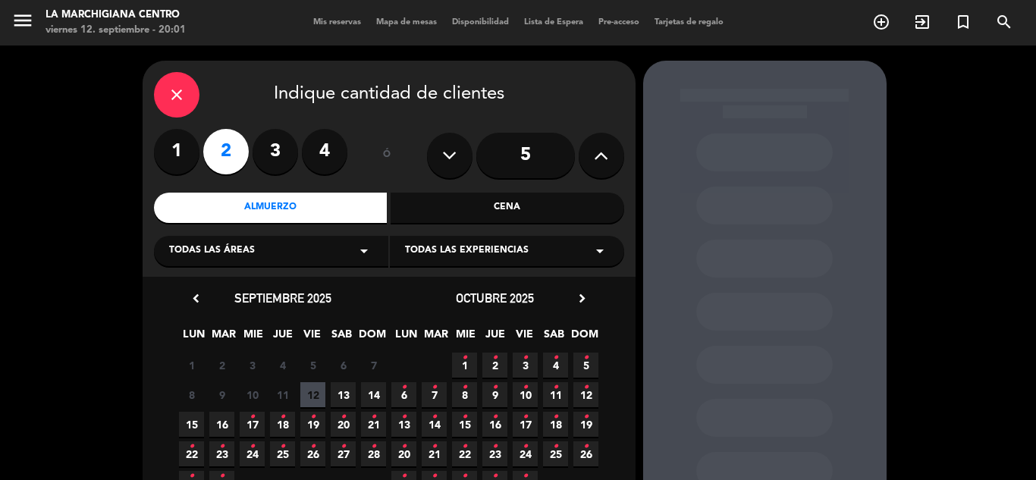
click at [336, 393] on span "13" at bounding box center [343, 394] width 25 height 25
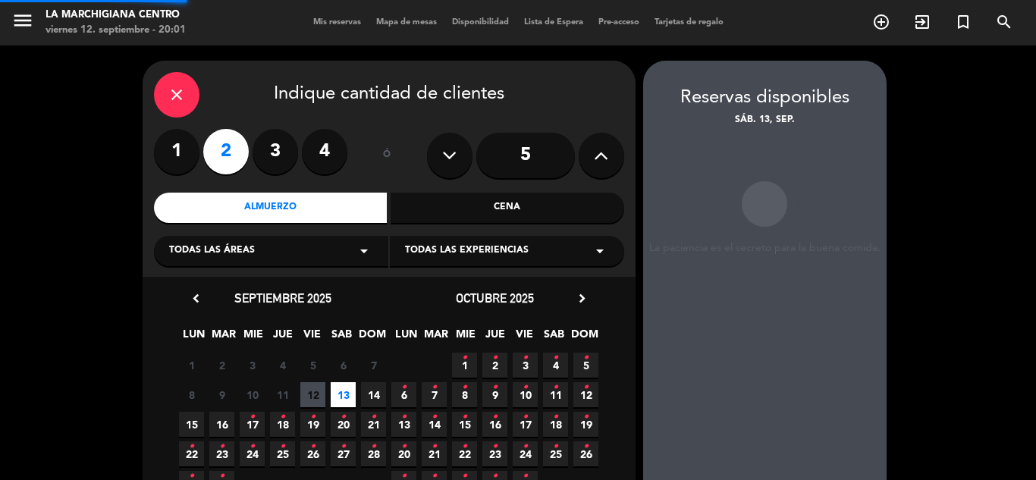
scroll to position [61, 0]
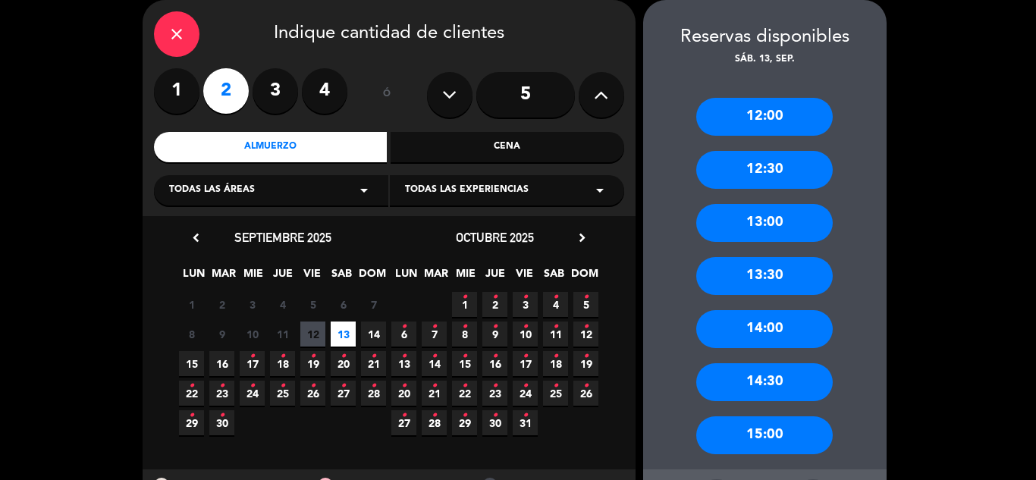
click at [764, 230] on div "13:00" at bounding box center [764, 223] width 136 height 38
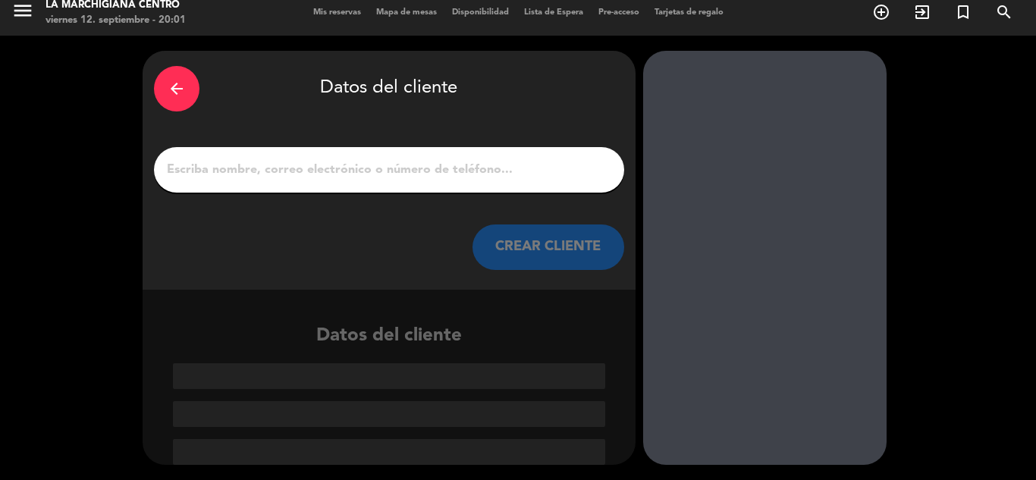
click at [286, 161] on input "1" at bounding box center [388, 169] width 447 height 21
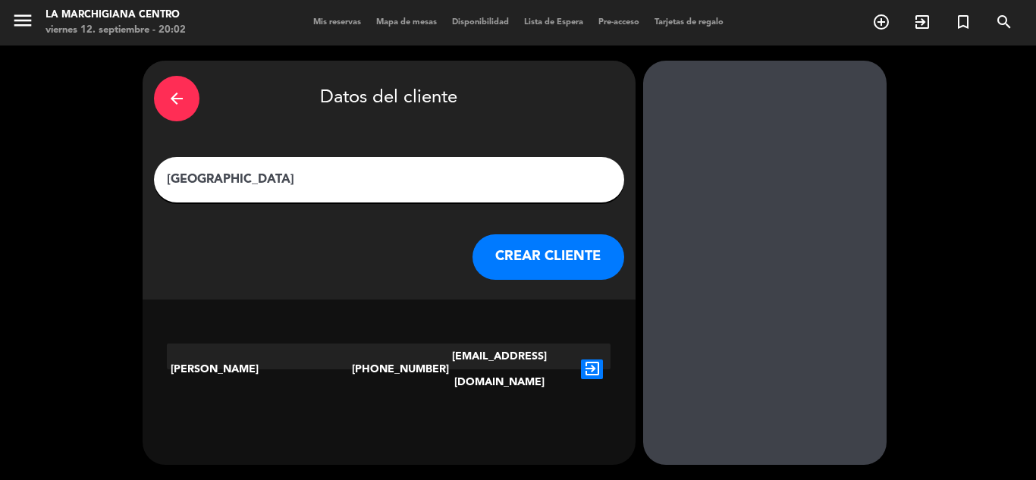
type input "[GEOGRAPHIC_DATA]"
click at [543, 257] on button "CREAR CLIENTE" at bounding box center [548, 256] width 152 height 45
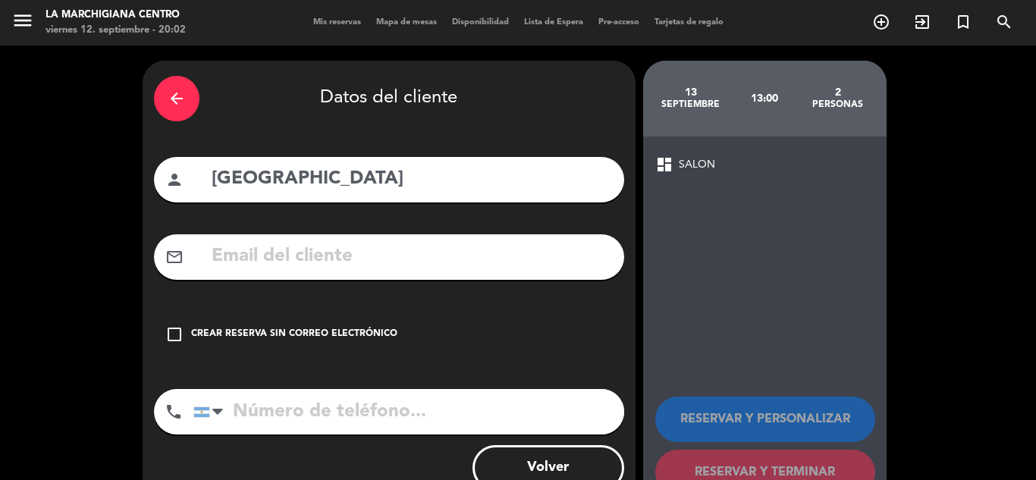
click at [339, 410] on input "tel" at bounding box center [408, 411] width 431 height 45
type input "2615136547"
click at [265, 336] on div "Crear reserva sin correo electrónico" at bounding box center [294, 334] width 206 height 15
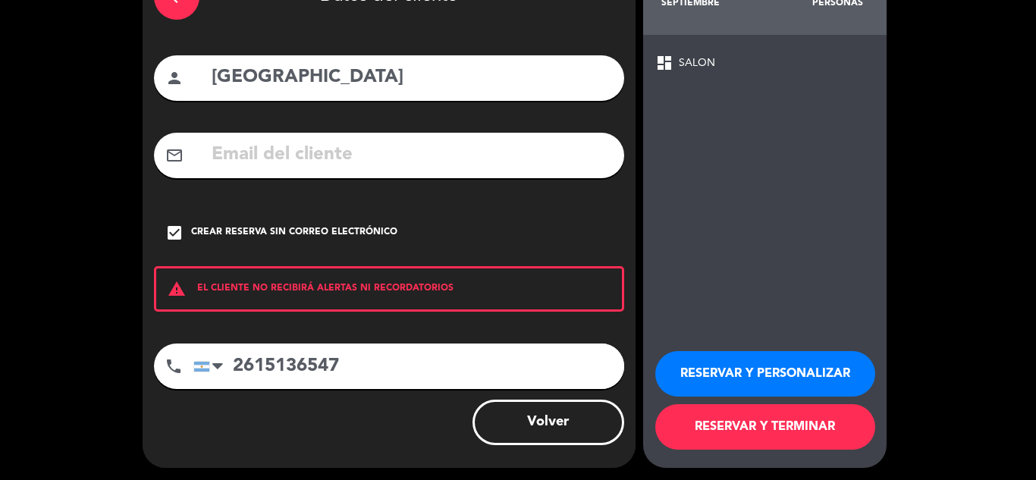
scroll to position [105, 0]
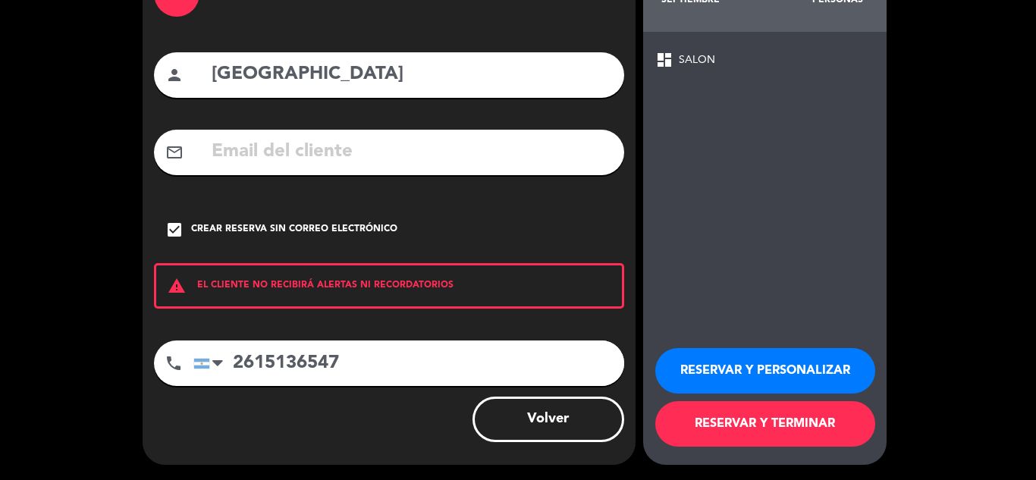
click at [729, 428] on button "RESERVAR Y TERMINAR" at bounding box center [765, 423] width 220 height 45
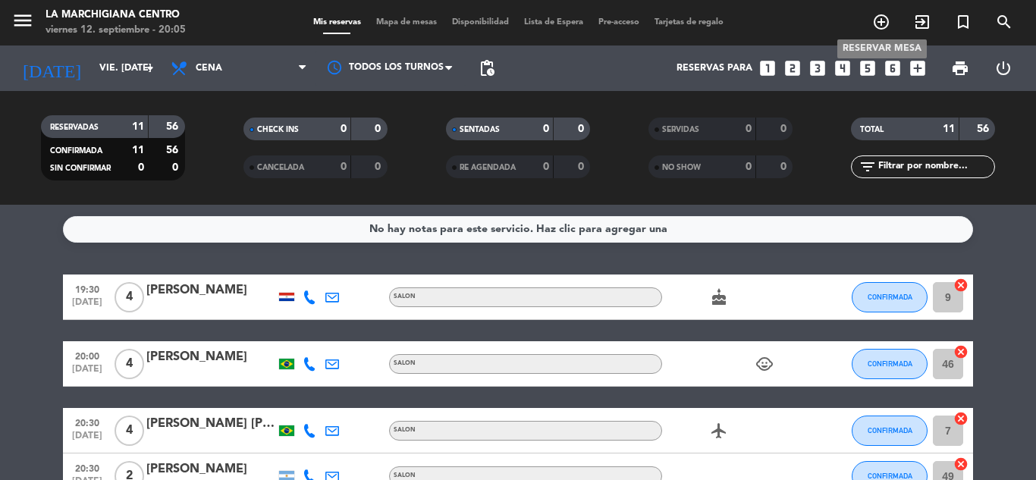
click at [875, 19] on icon "add_circle_outline" at bounding box center [881, 22] width 18 height 18
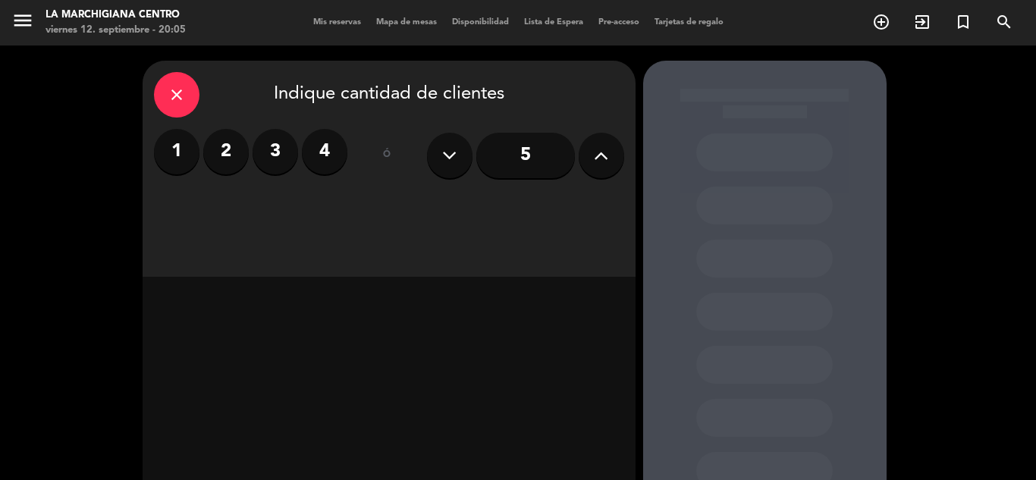
click at [268, 155] on label "3" at bounding box center [274, 151] width 45 height 45
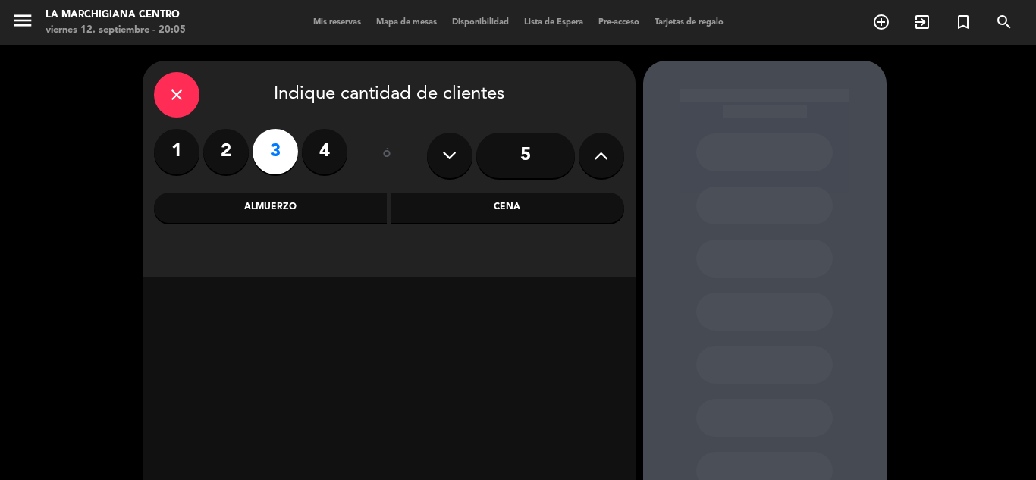
click at [310, 215] on div "Almuerzo" at bounding box center [271, 208] width 234 height 30
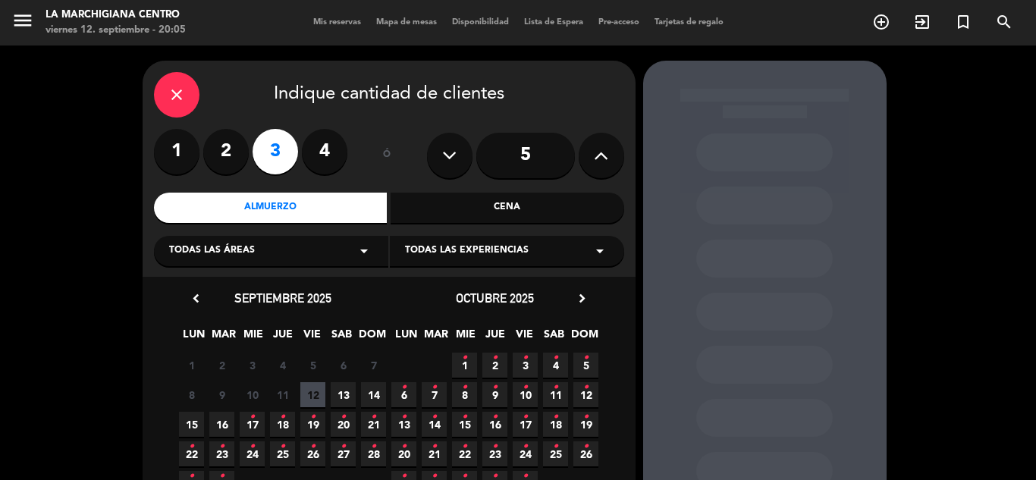
click at [376, 390] on span "14" at bounding box center [373, 394] width 25 height 25
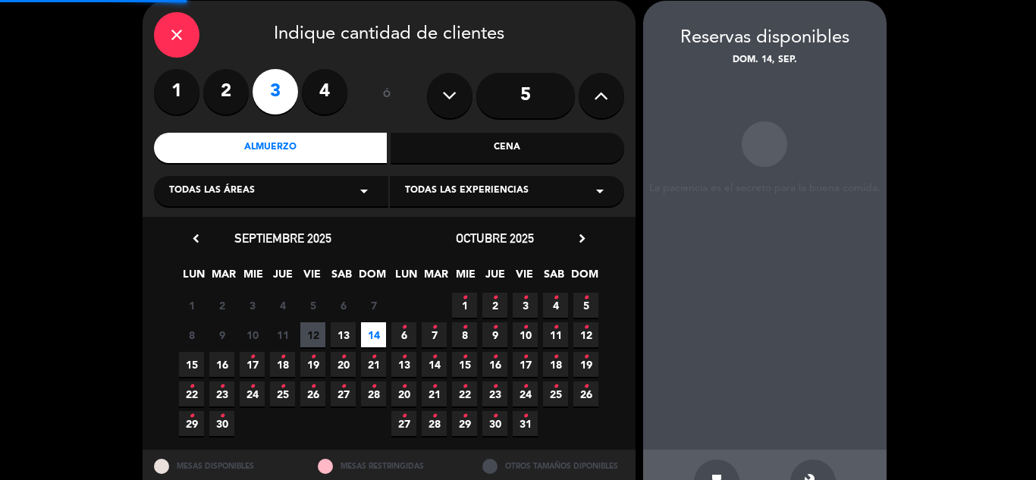
scroll to position [61, 0]
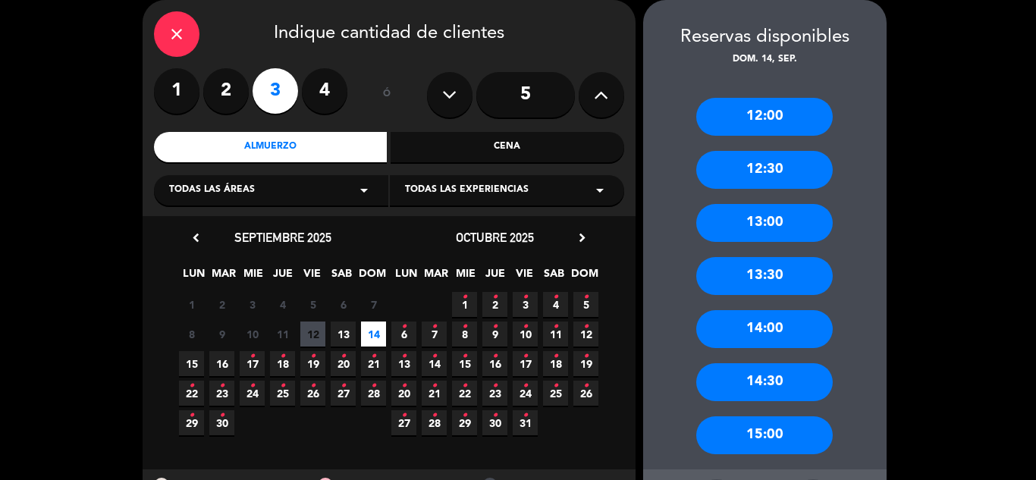
click at [782, 272] on div "13:30" at bounding box center [764, 276] width 136 height 38
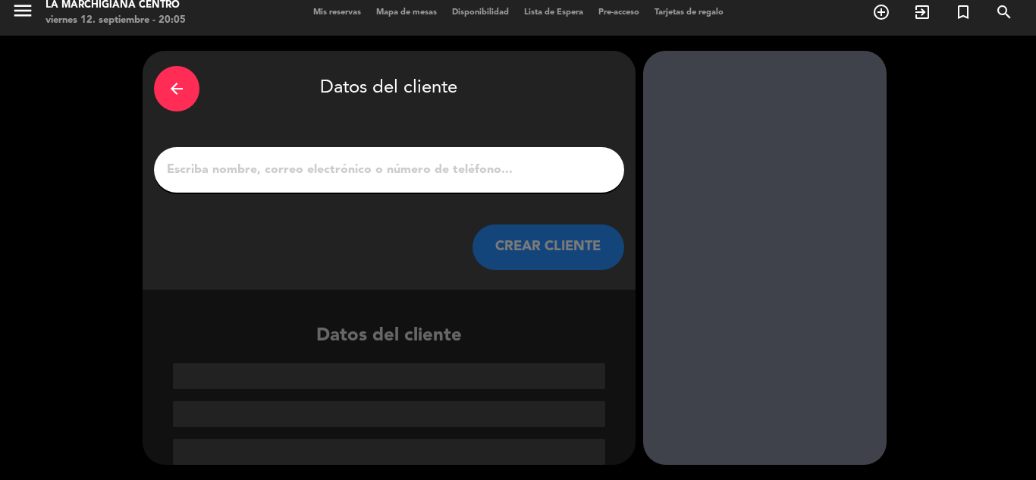
click at [165, 168] on input "1" at bounding box center [388, 169] width 447 height 21
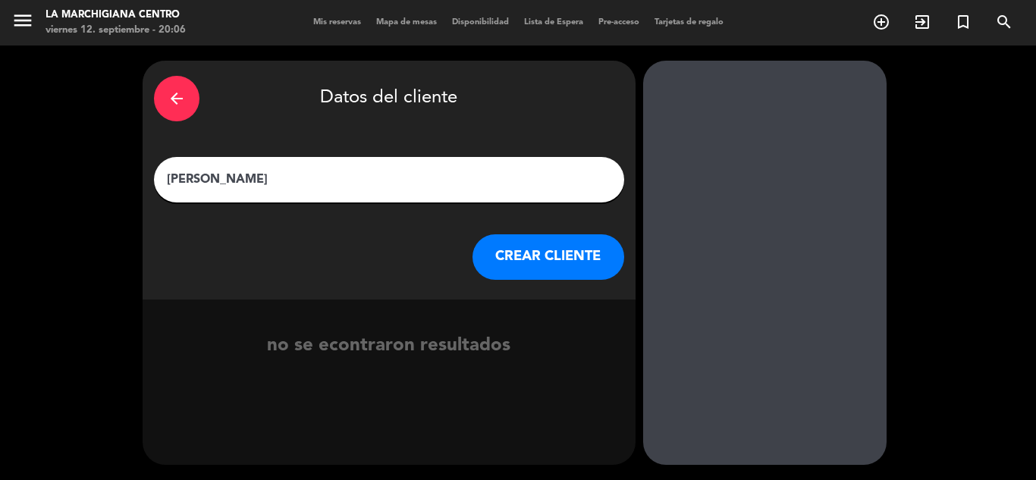
type input "[PERSON_NAME]"
click at [531, 257] on button "CREAR CLIENTE" at bounding box center [548, 256] width 152 height 45
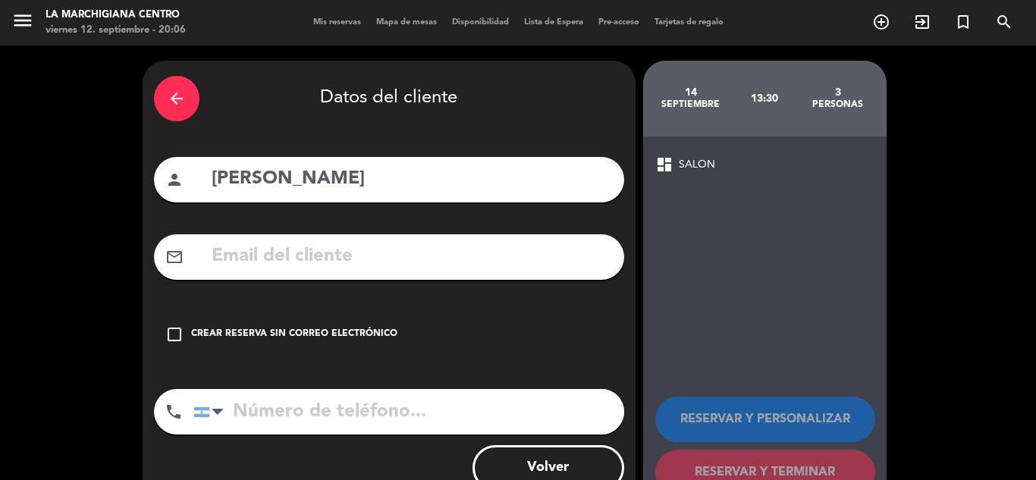
click at [264, 409] on input "tel" at bounding box center [408, 411] width 431 height 45
type input "2615184409"
click at [166, 337] on icon "check_box_outline_blank" at bounding box center [174, 334] width 18 height 18
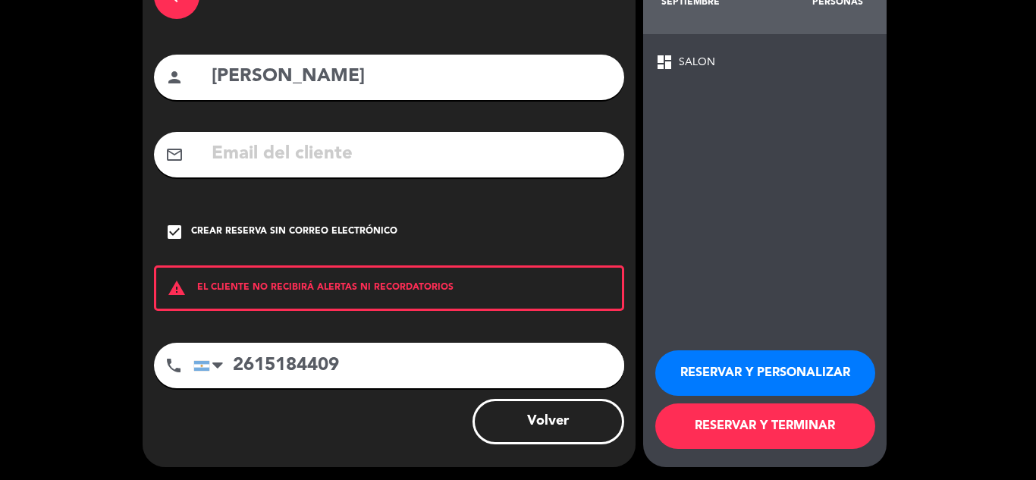
scroll to position [105, 0]
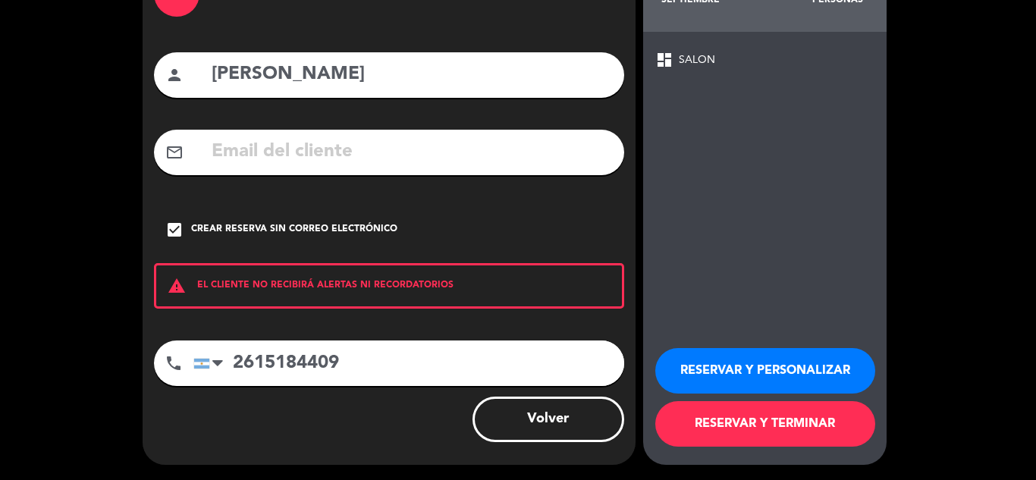
click at [786, 430] on button "RESERVAR Y TERMINAR" at bounding box center [765, 423] width 220 height 45
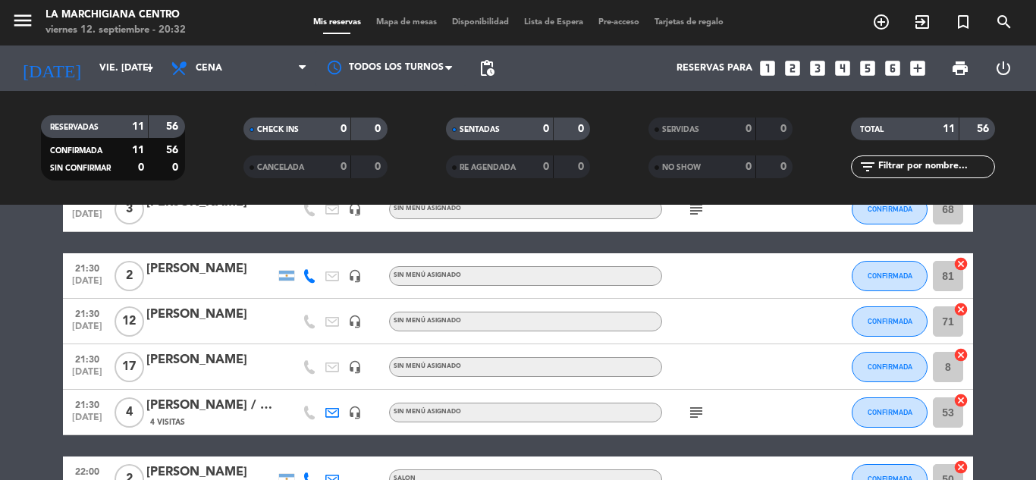
scroll to position [455, 0]
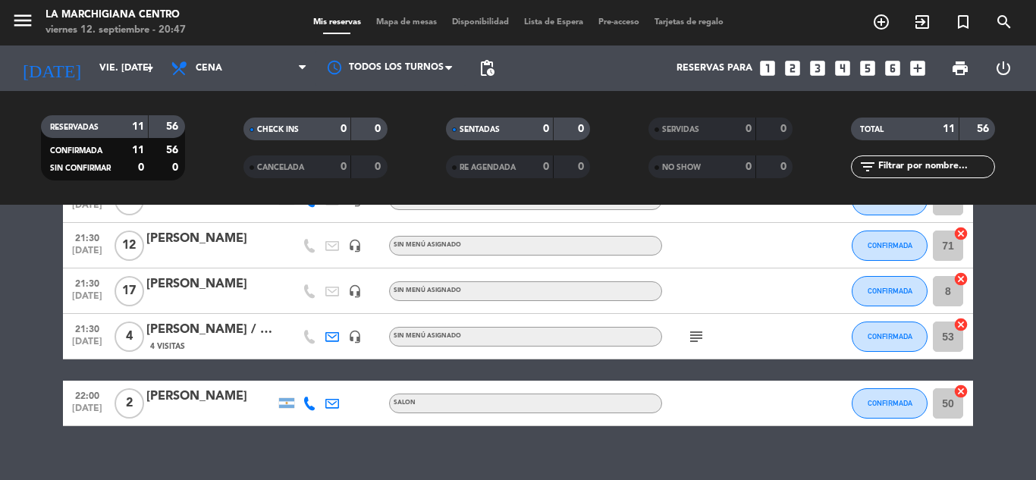
click at [590, 456] on div "No hay notas para este servicio. Haz clic para agregar una 19:30 [DATE] 4 [PERS…" at bounding box center [518, 342] width 1036 height 275
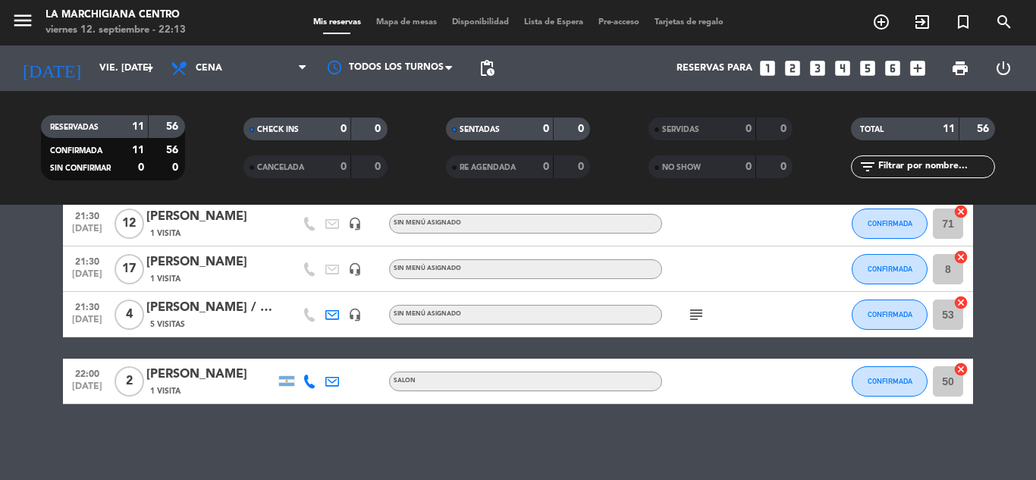
click at [698, 311] on icon "subject" at bounding box center [696, 315] width 18 height 18
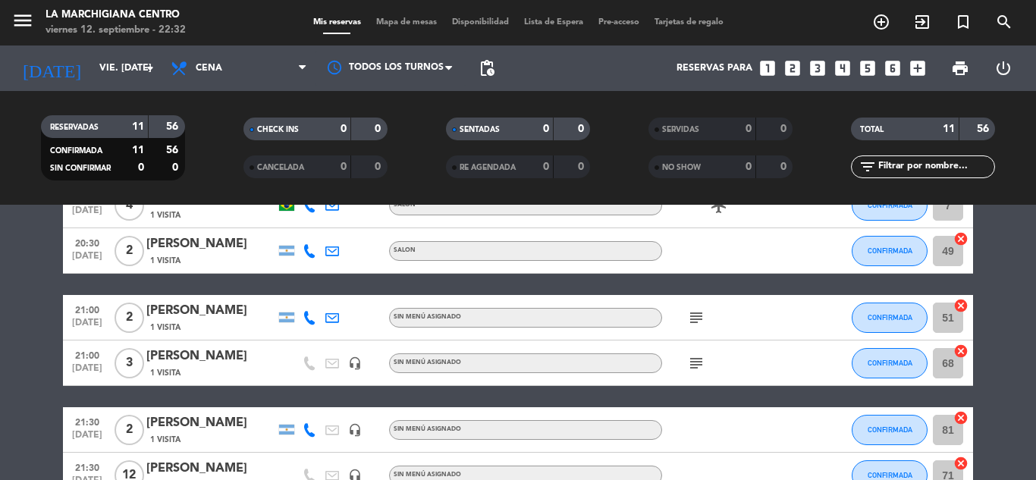
scroll to position [0, 0]
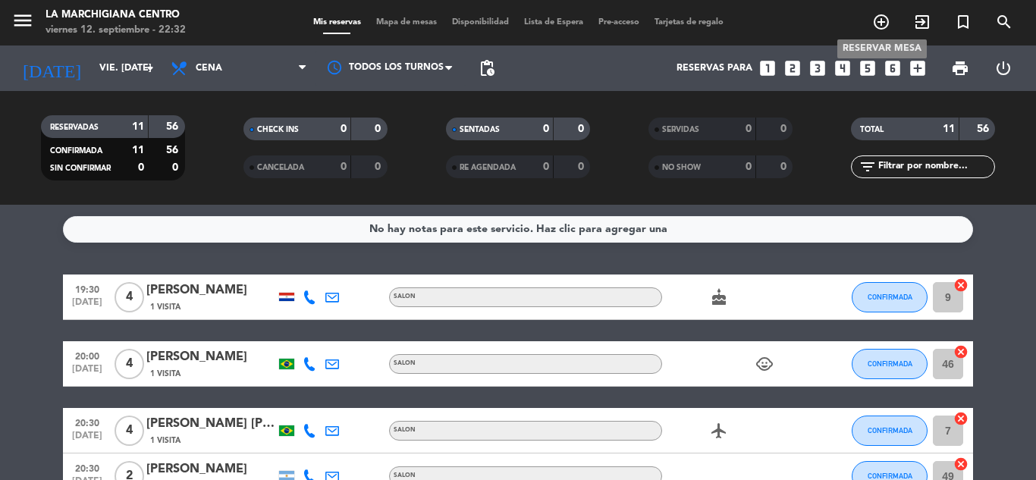
click at [879, 20] on icon "add_circle_outline" at bounding box center [881, 22] width 18 height 18
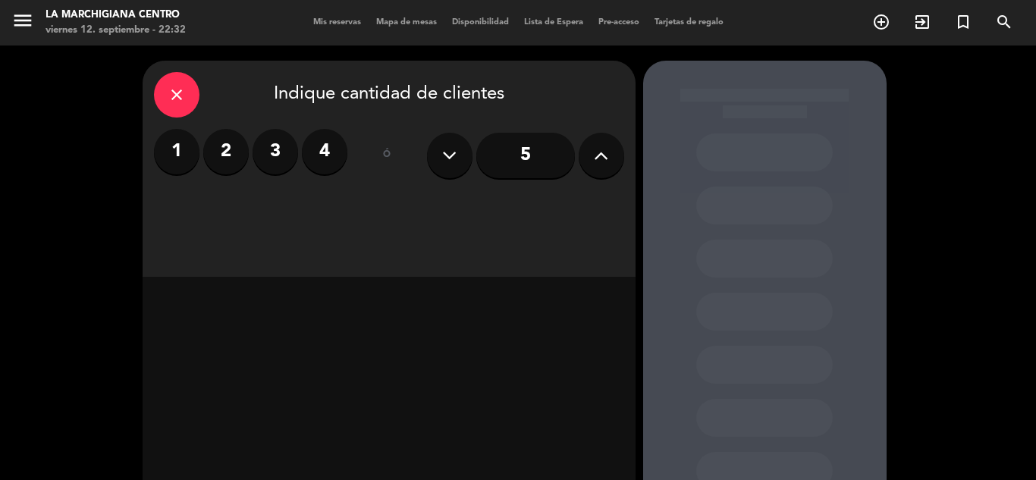
click at [284, 140] on label "3" at bounding box center [274, 151] width 45 height 45
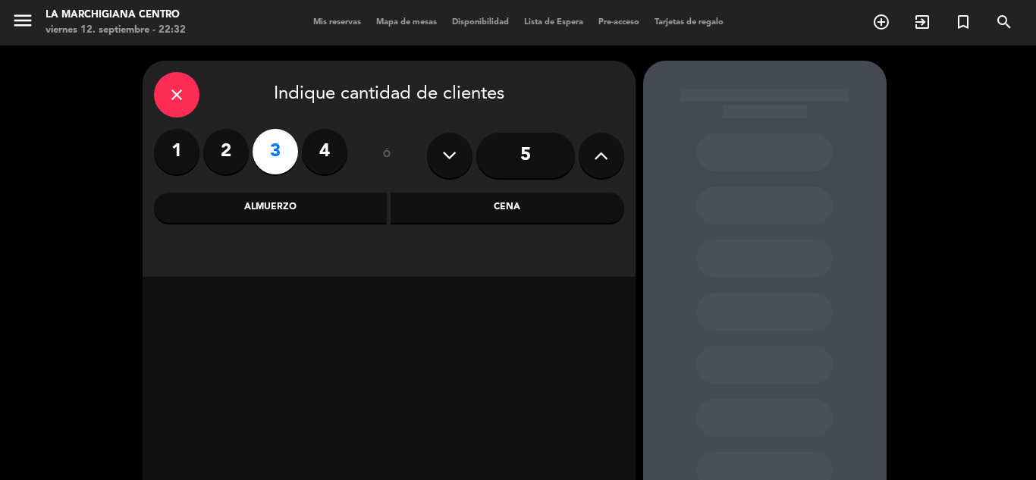
click at [309, 215] on div "Almuerzo" at bounding box center [271, 208] width 234 height 30
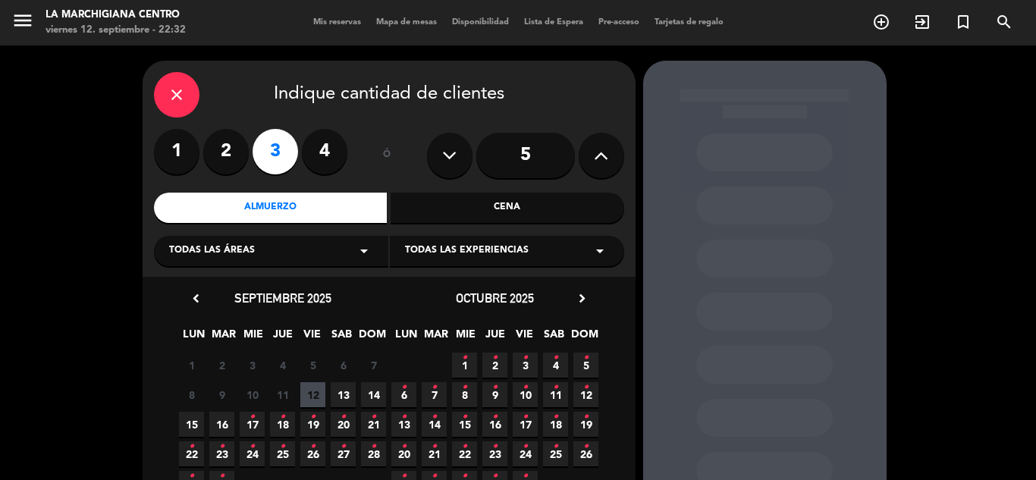
click at [362, 400] on span "14" at bounding box center [373, 394] width 25 height 25
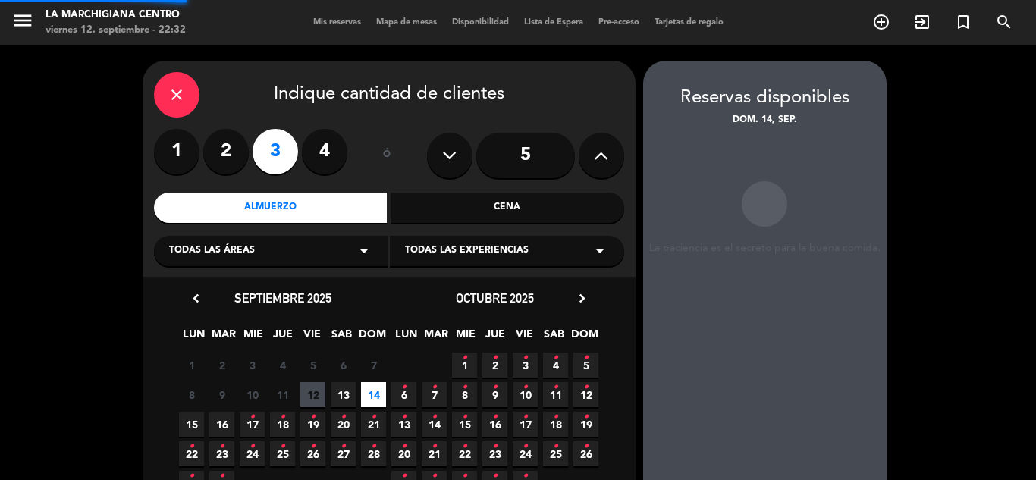
scroll to position [61, 0]
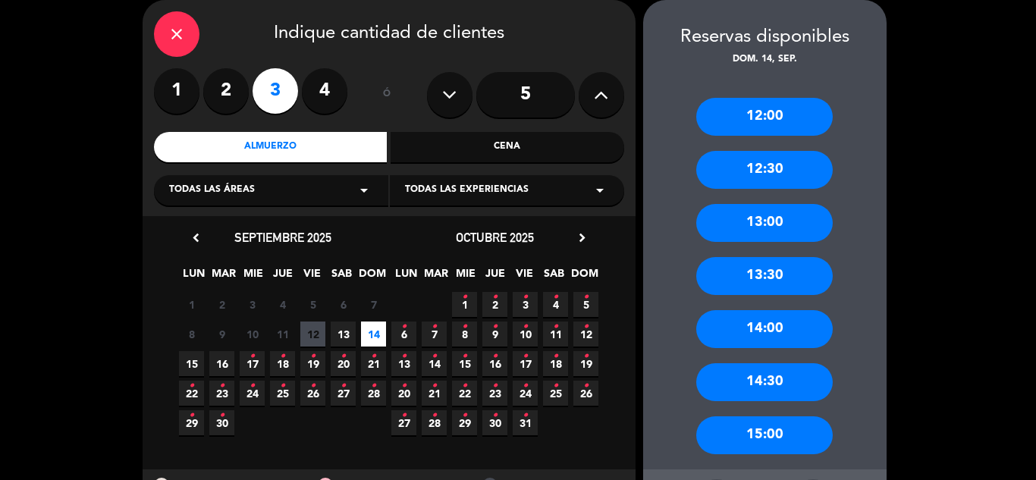
click at [794, 283] on div "13:30" at bounding box center [764, 276] width 136 height 38
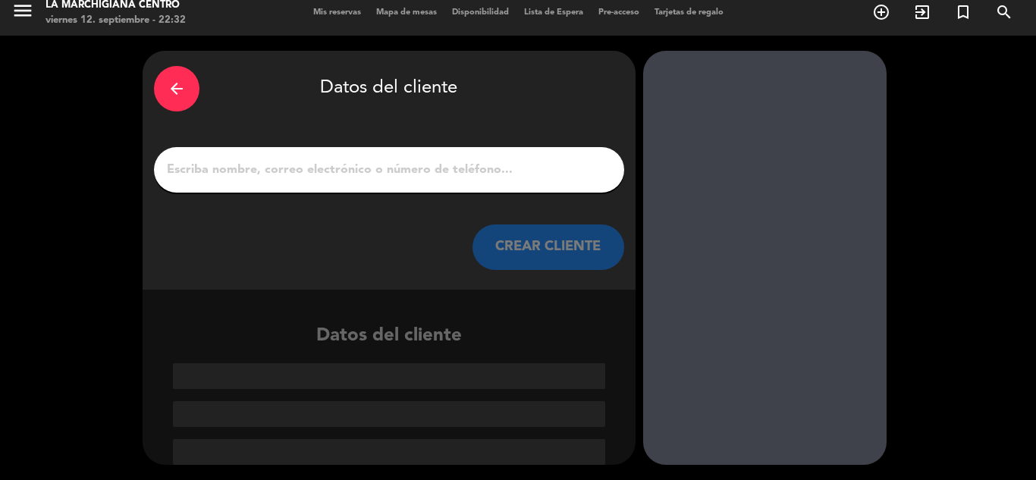
click at [434, 172] on input "1" at bounding box center [388, 169] width 447 height 21
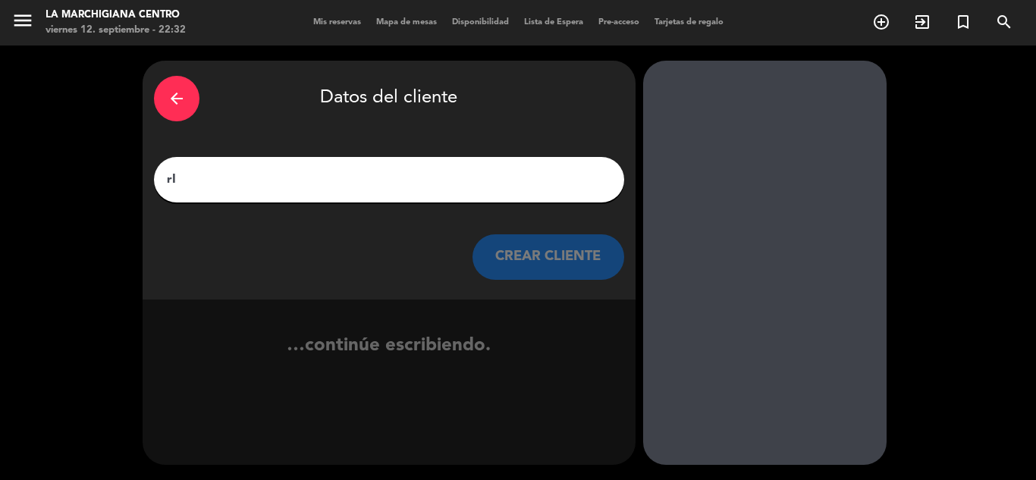
type input "r"
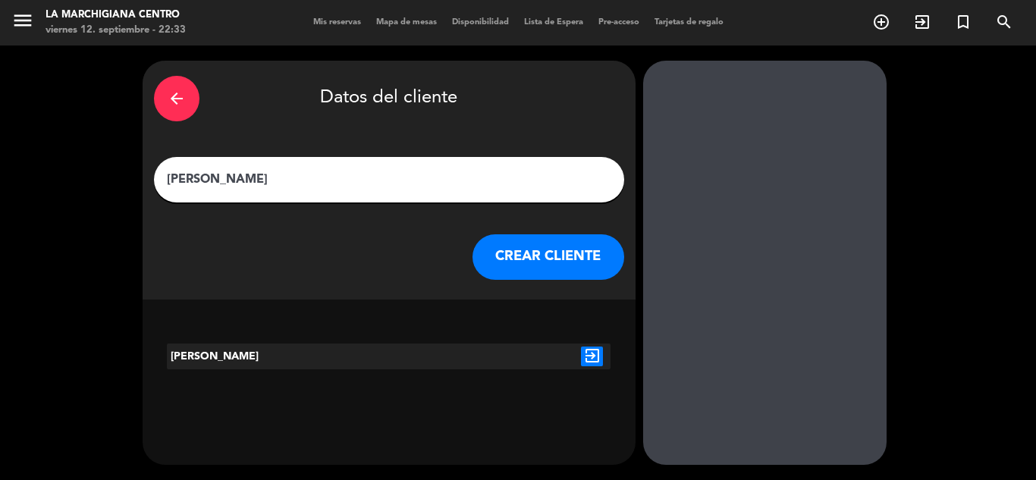
type input "[PERSON_NAME]"
click at [592, 363] on icon "exit_to_app" at bounding box center [592, 356] width 22 height 20
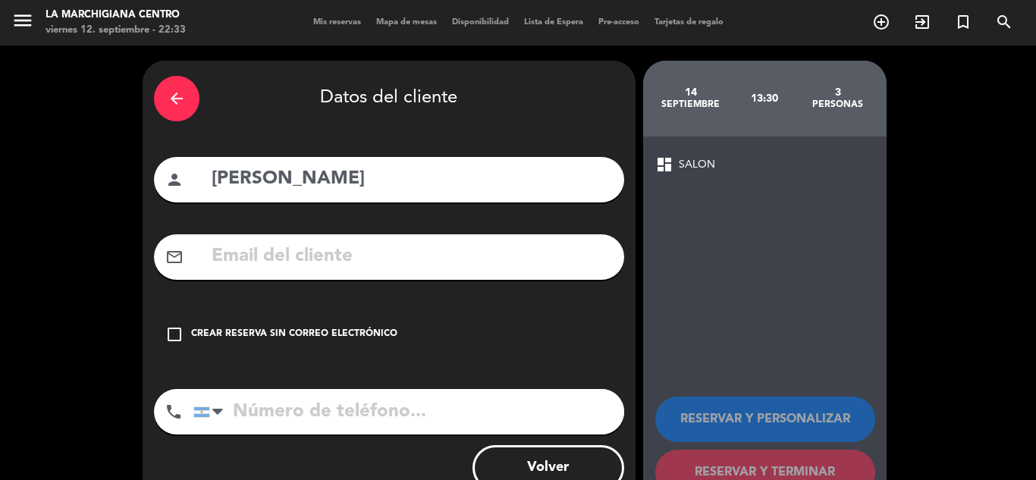
click at [210, 345] on div "check_box_outline_blank Crear reserva sin correo electrónico" at bounding box center [389, 334] width 470 height 45
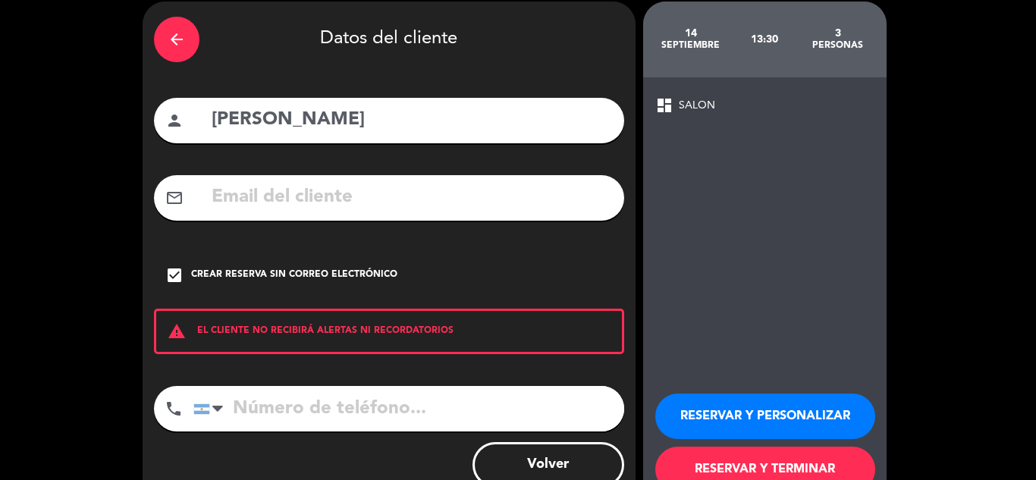
scroll to position [105, 0]
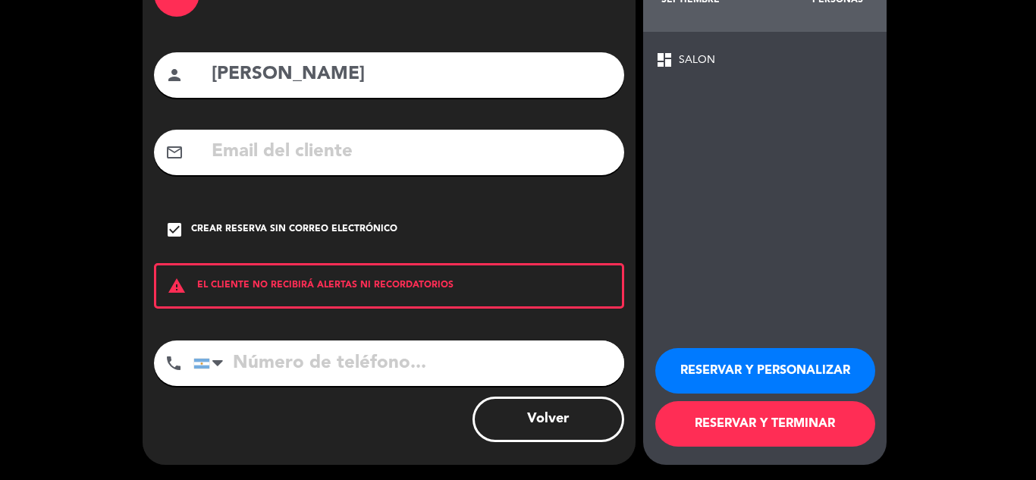
click at [738, 415] on button "RESERVAR Y TERMINAR" at bounding box center [765, 423] width 220 height 45
